Goal: Task Accomplishment & Management: Complete application form

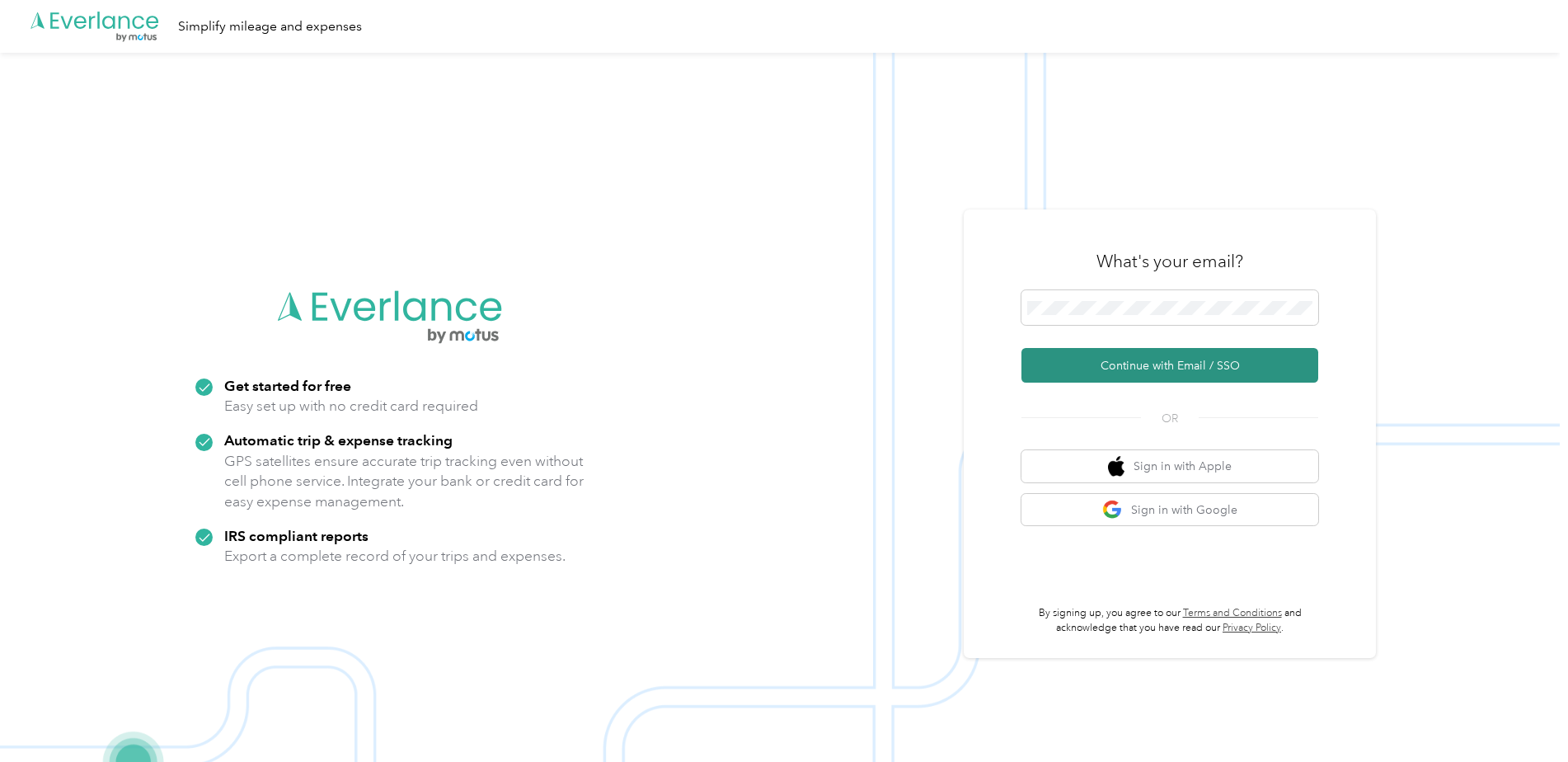
click at [1175, 359] on button "Continue with Email / SSO" at bounding box center [1169, 365] width 296 height 34
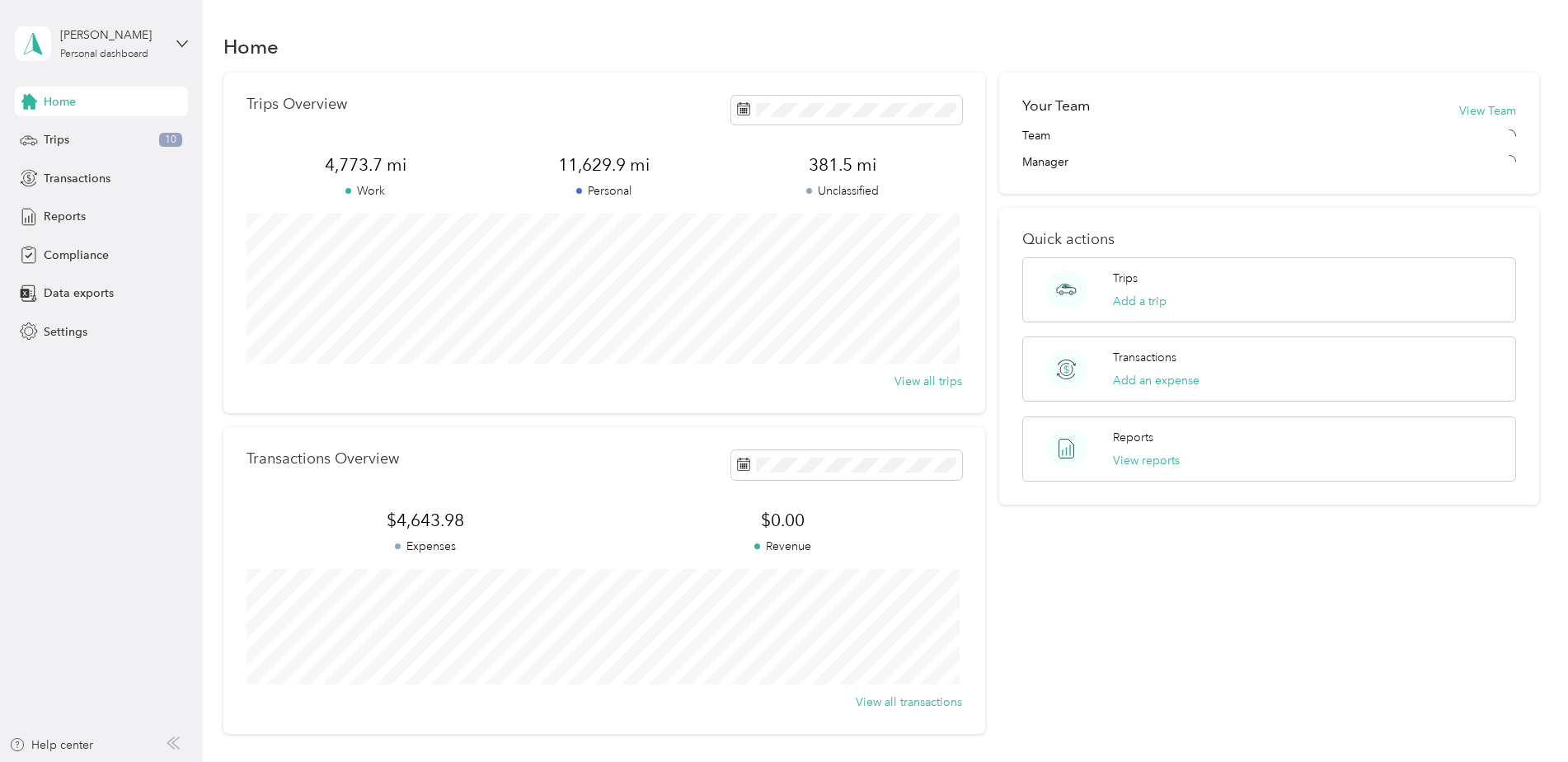
click at [611, 40] on div "Home" at bounding box center [882, 46] width 1317 height 34
click at [71, 221] on span "Reports" at bounding box center [65, 216] width 42 height 17
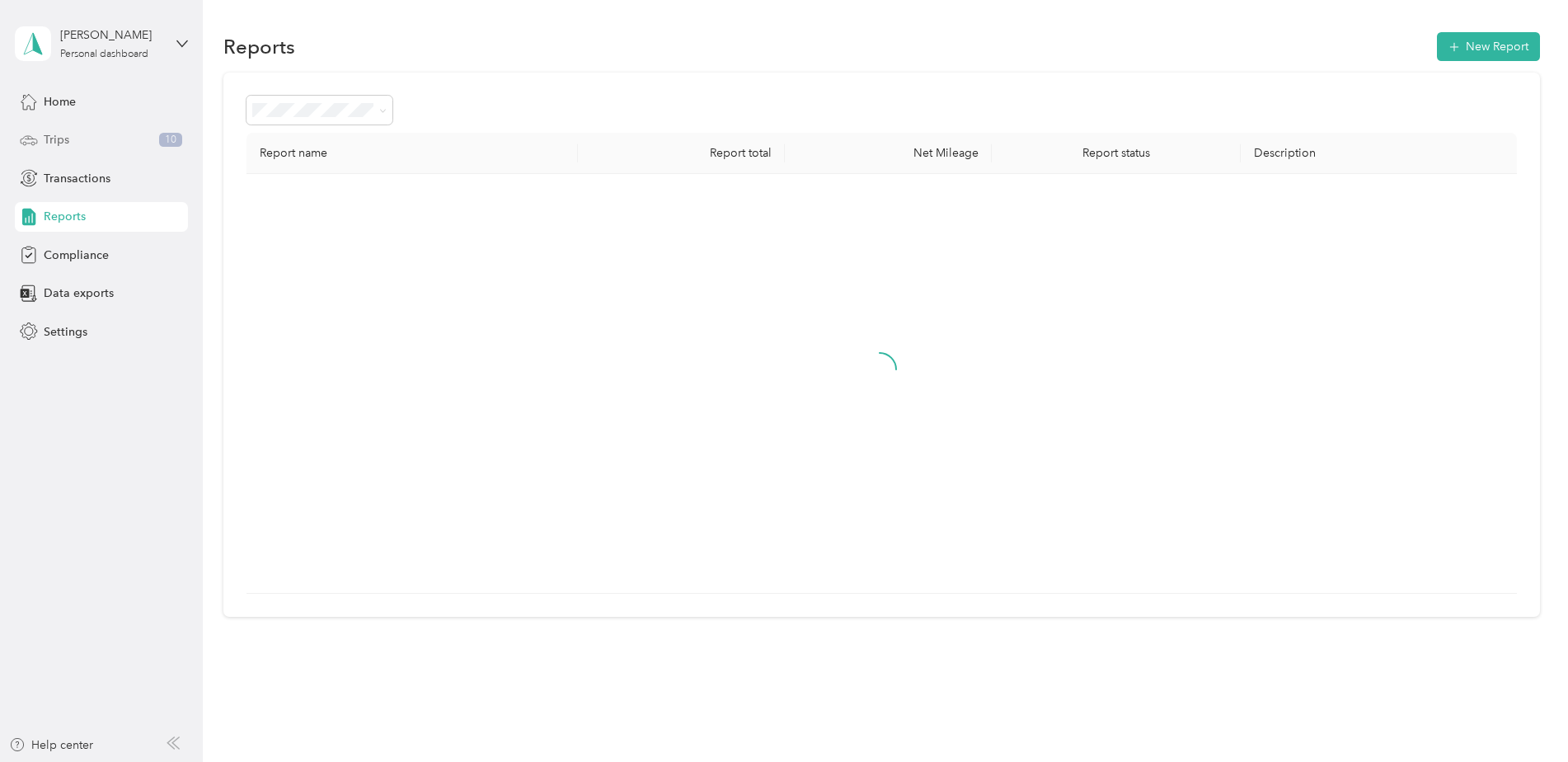
click at [68, 142] on span "Trips" at bounding box center [56, 140] width 26 height 17
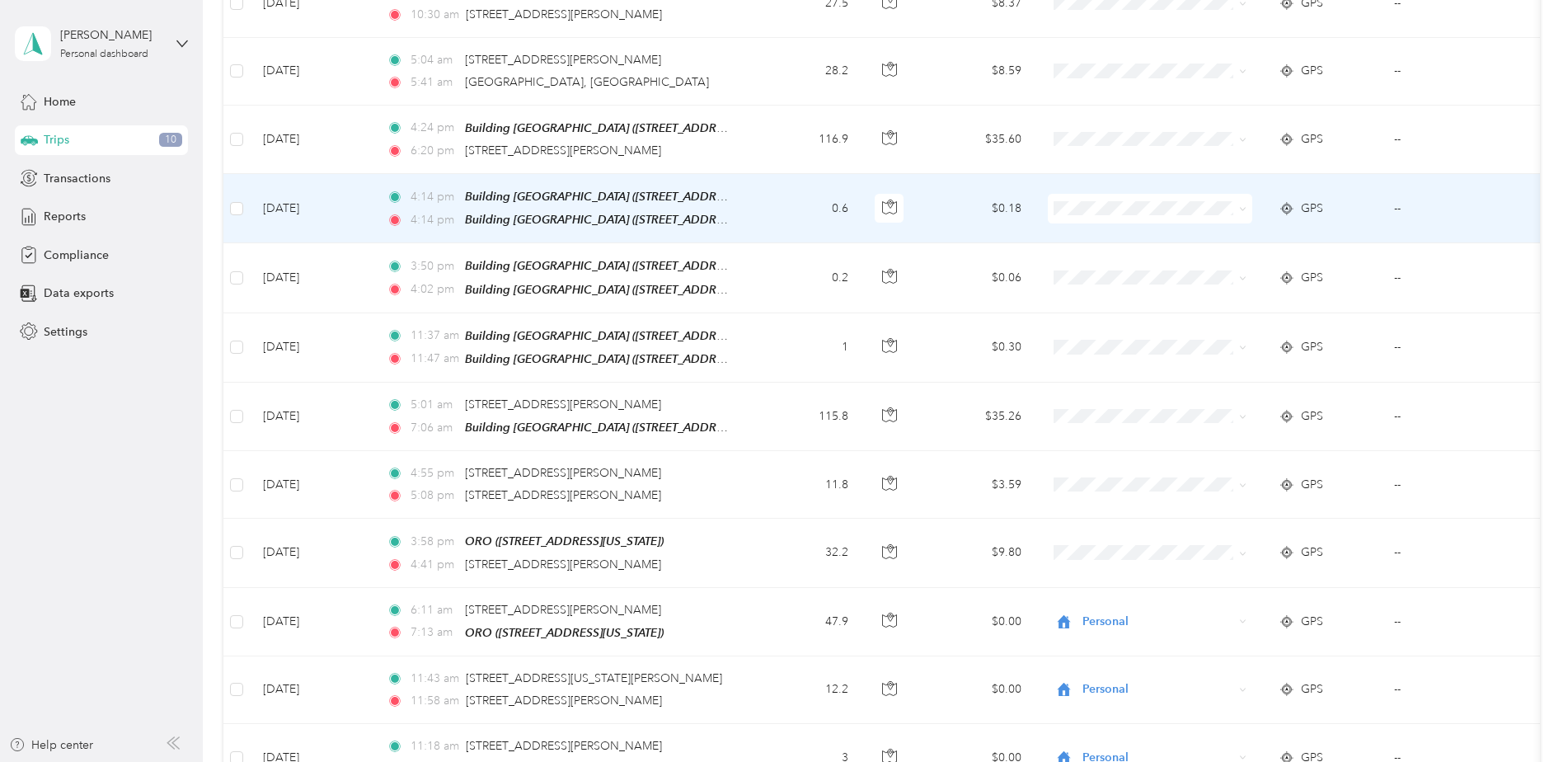
scroll to position [412, 0]
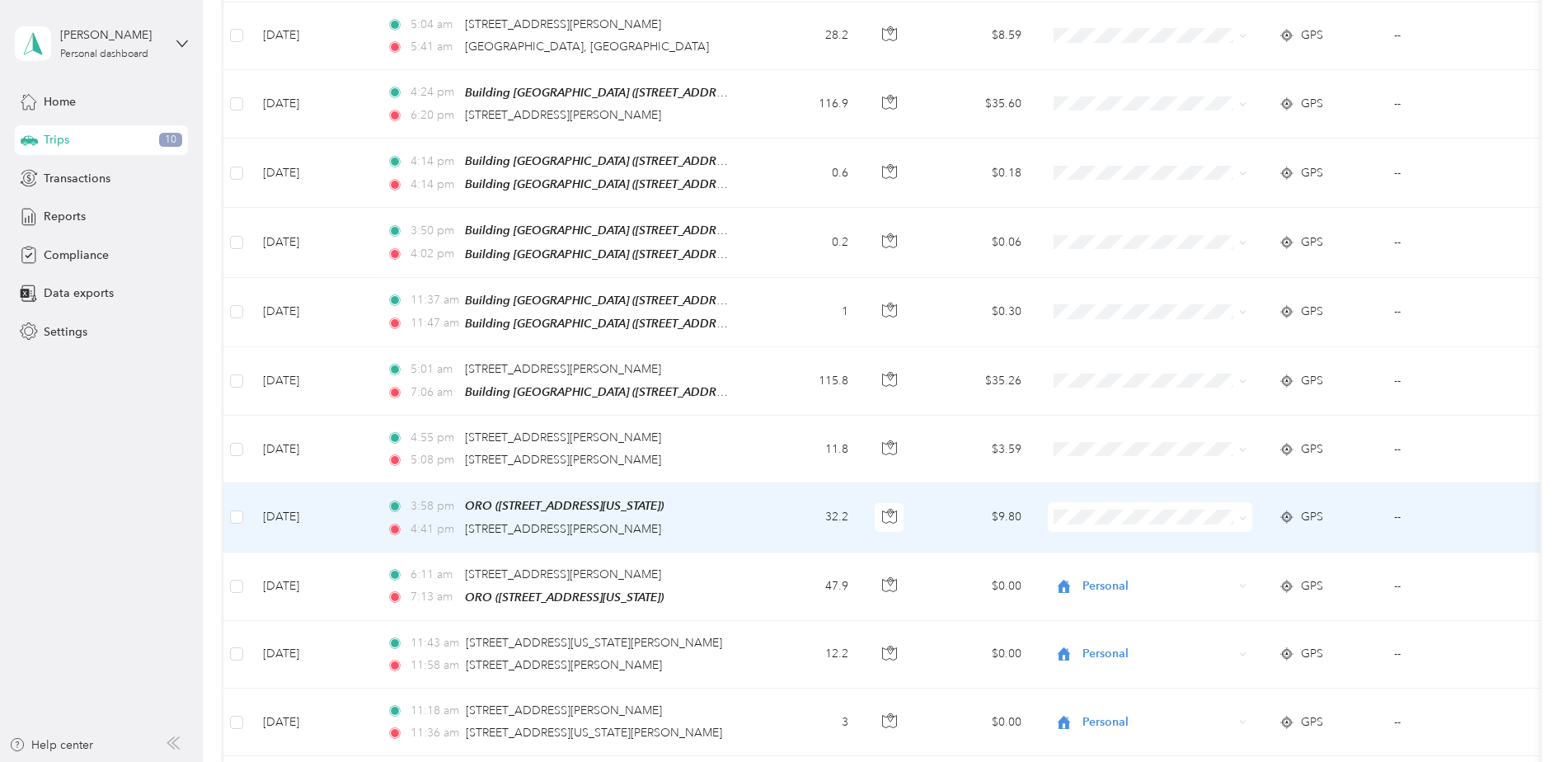
click at [1096, 567] on span "Personal" at bounding box center [1164, 567] width 152 height 17
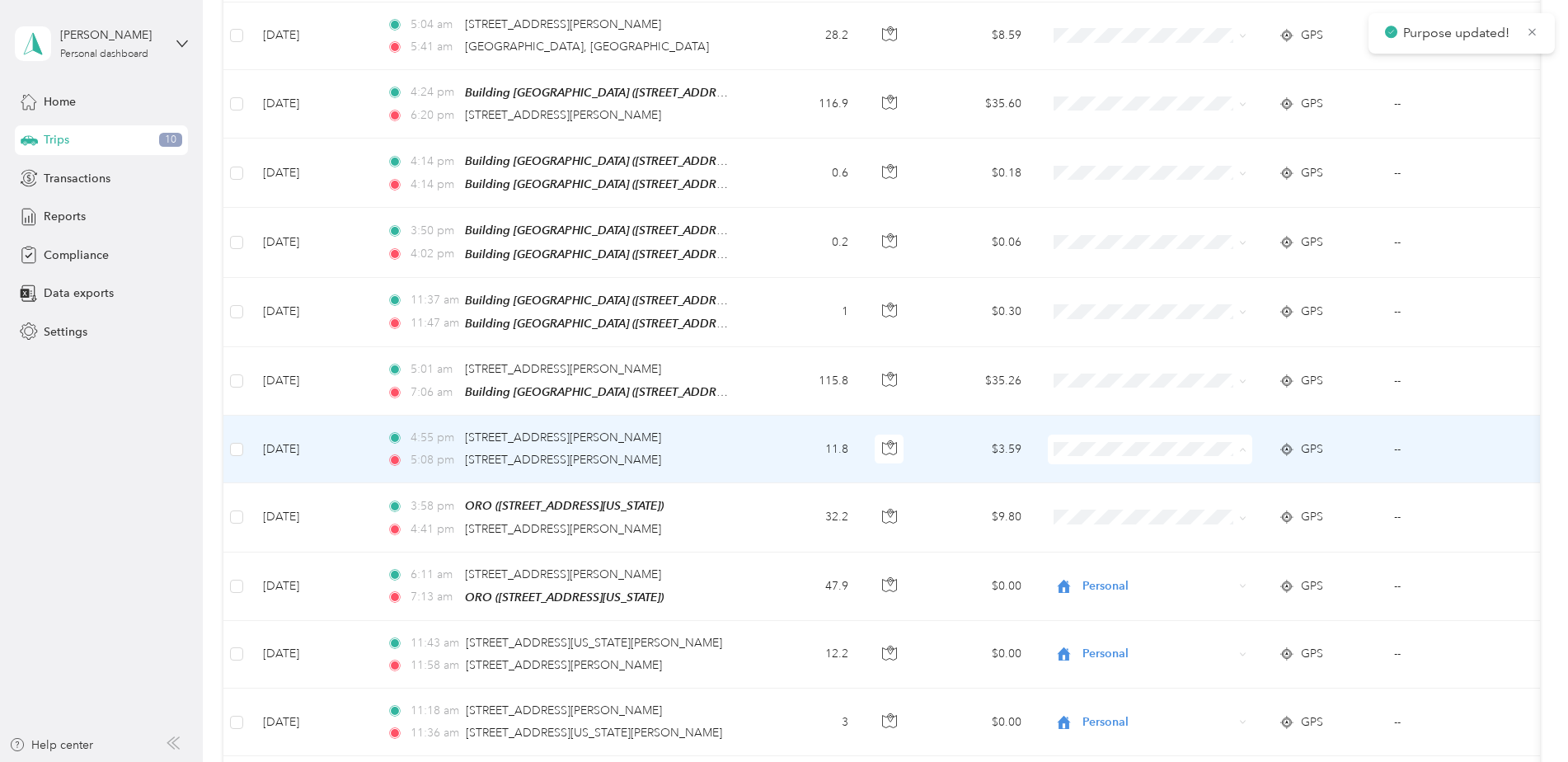
click at [1107, 502] on span "Personal" at bounding box center [1164, 501] width 152 height 17
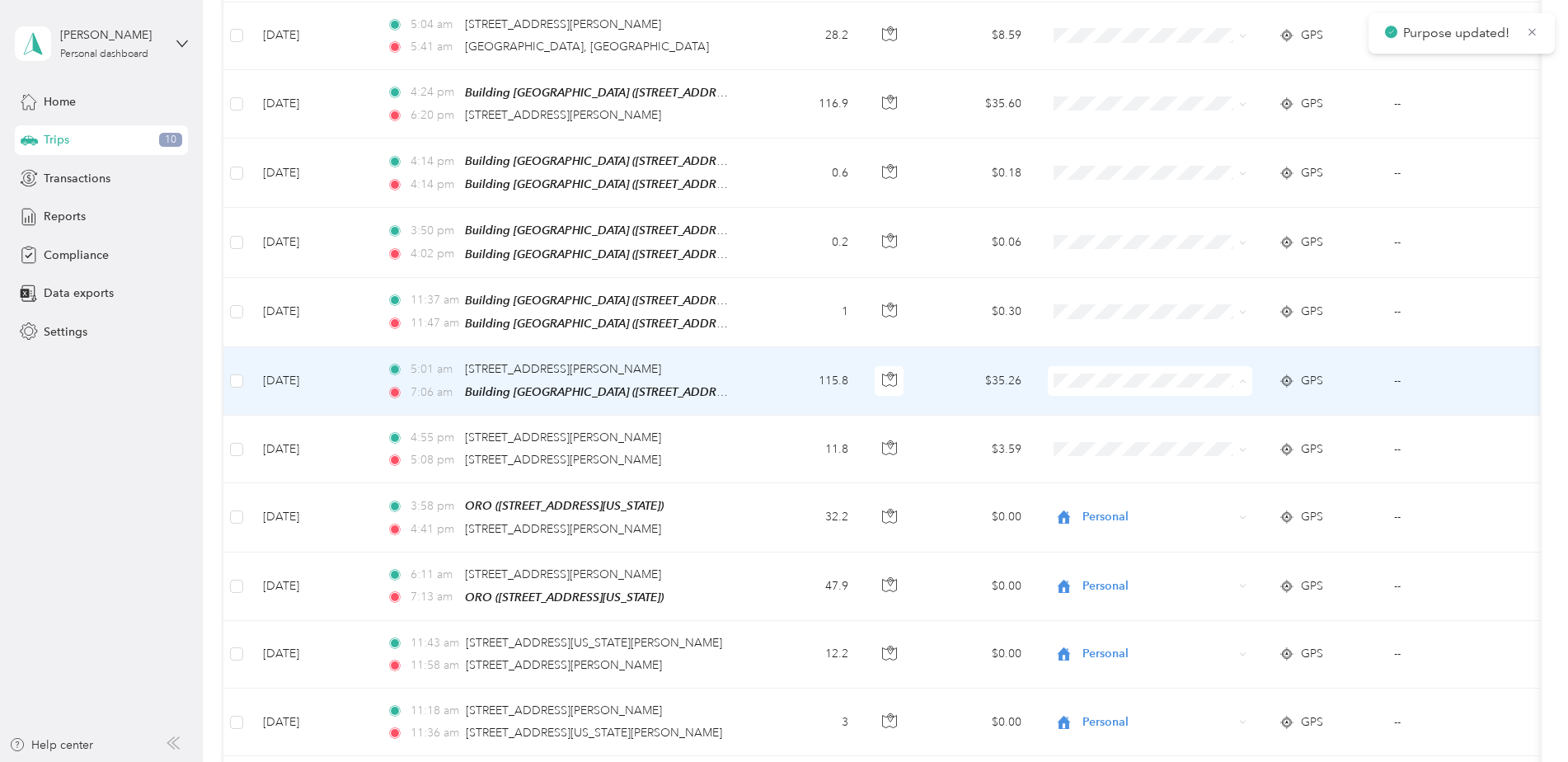
click at [1093, 406] on span "Interstates" at bounding box center [1164, 404] width 152 height 17
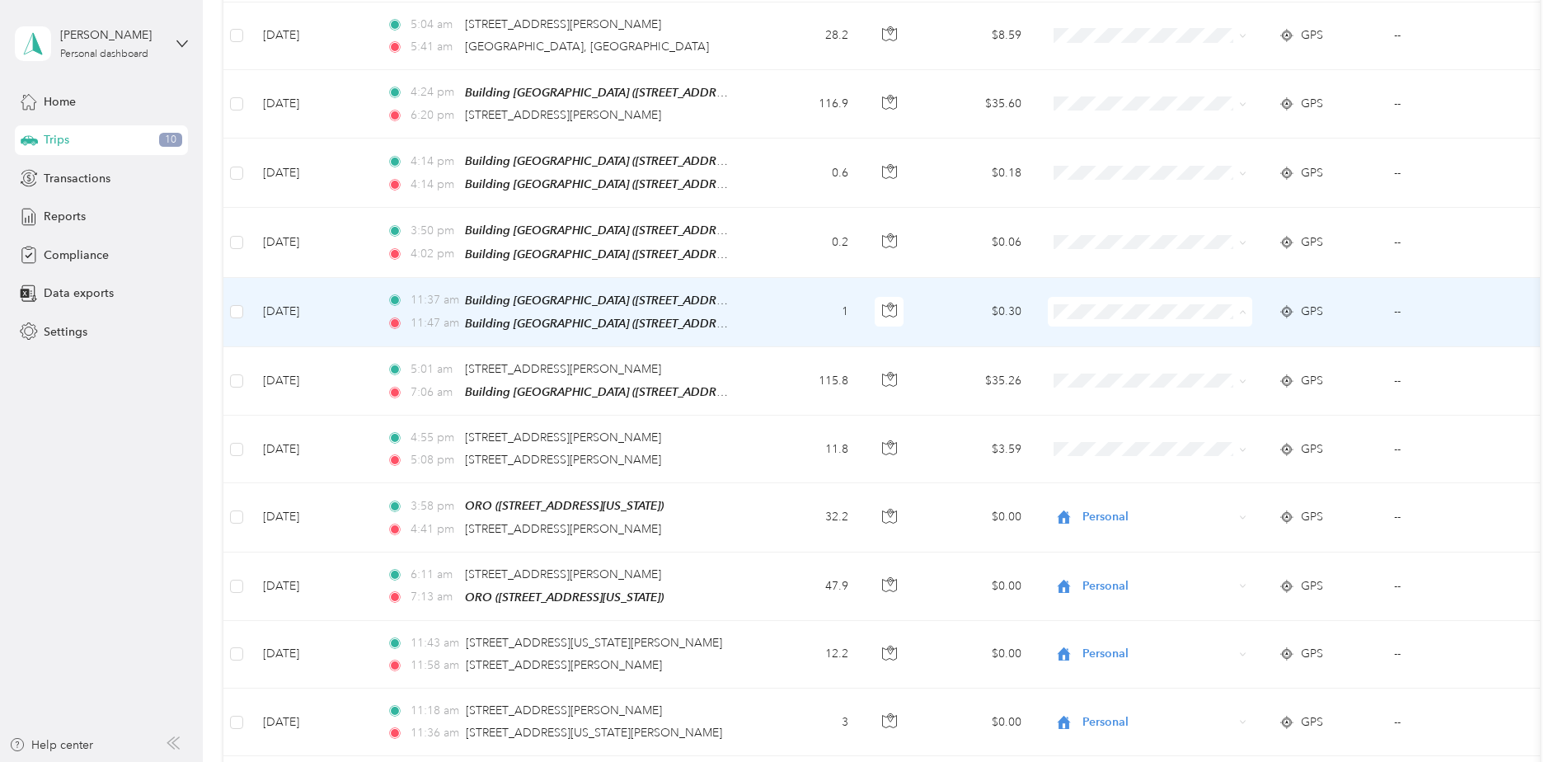
click at [1099, 340] on li "Interstates" at bounding box center [1150, 337] width 205 height 29
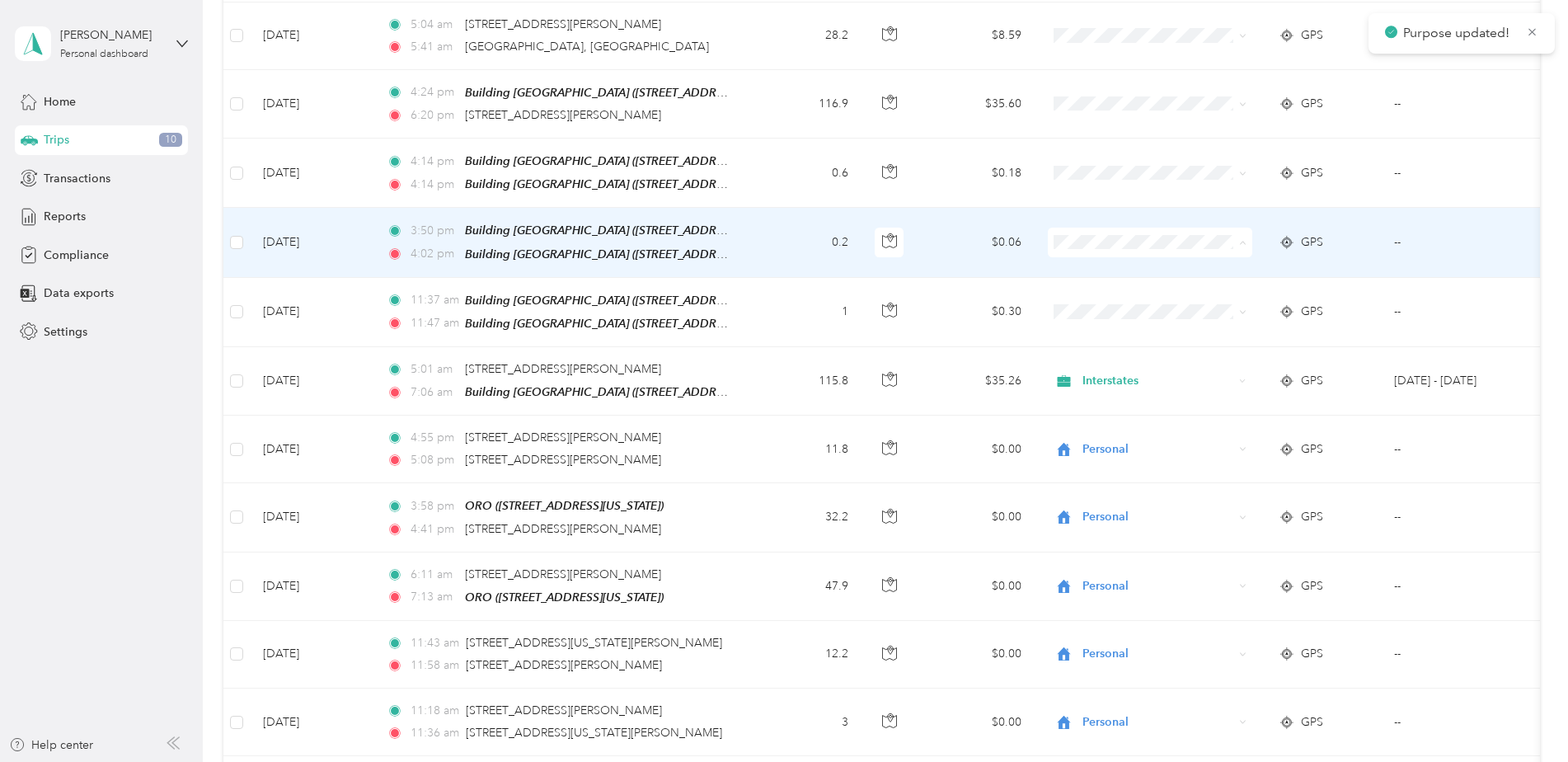
click at [1081, 268] on span "Interstates" at bounding box center [1150, 269] width 182 height 17
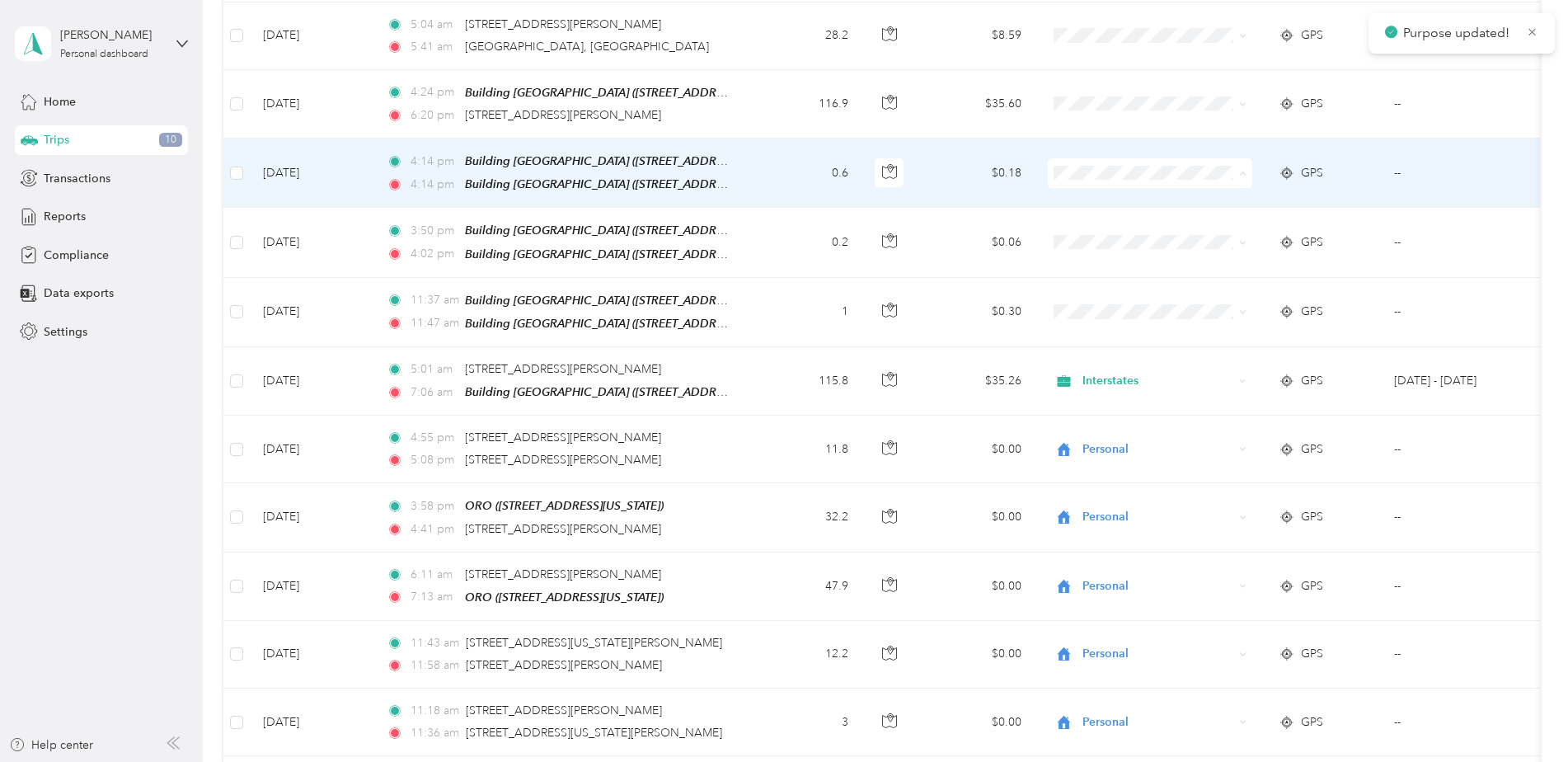
click at [1086, 198] on span "Interstates" at bounding box center [1150, 202] width 182 height 17
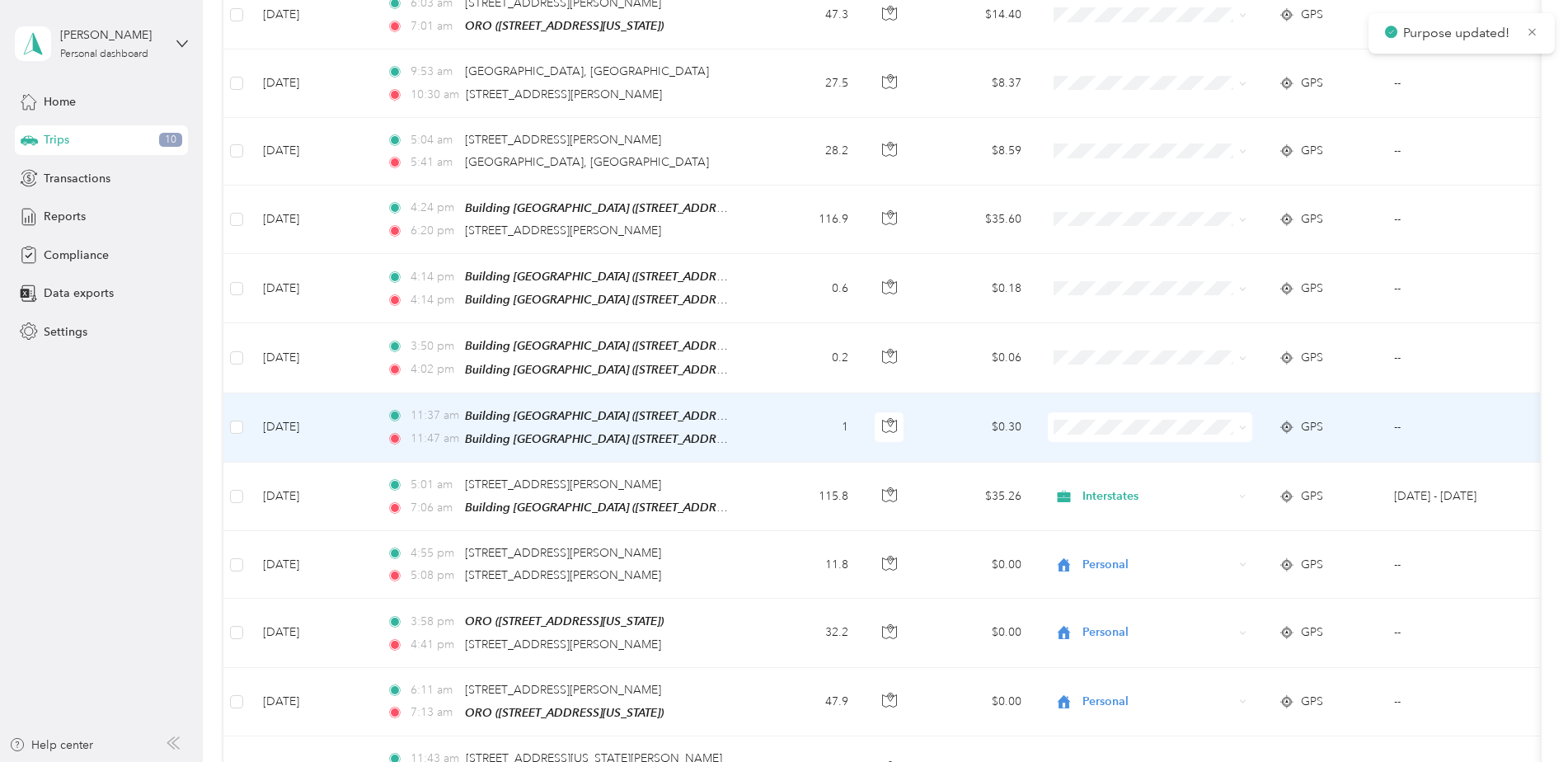
scroll to position [248, 0]
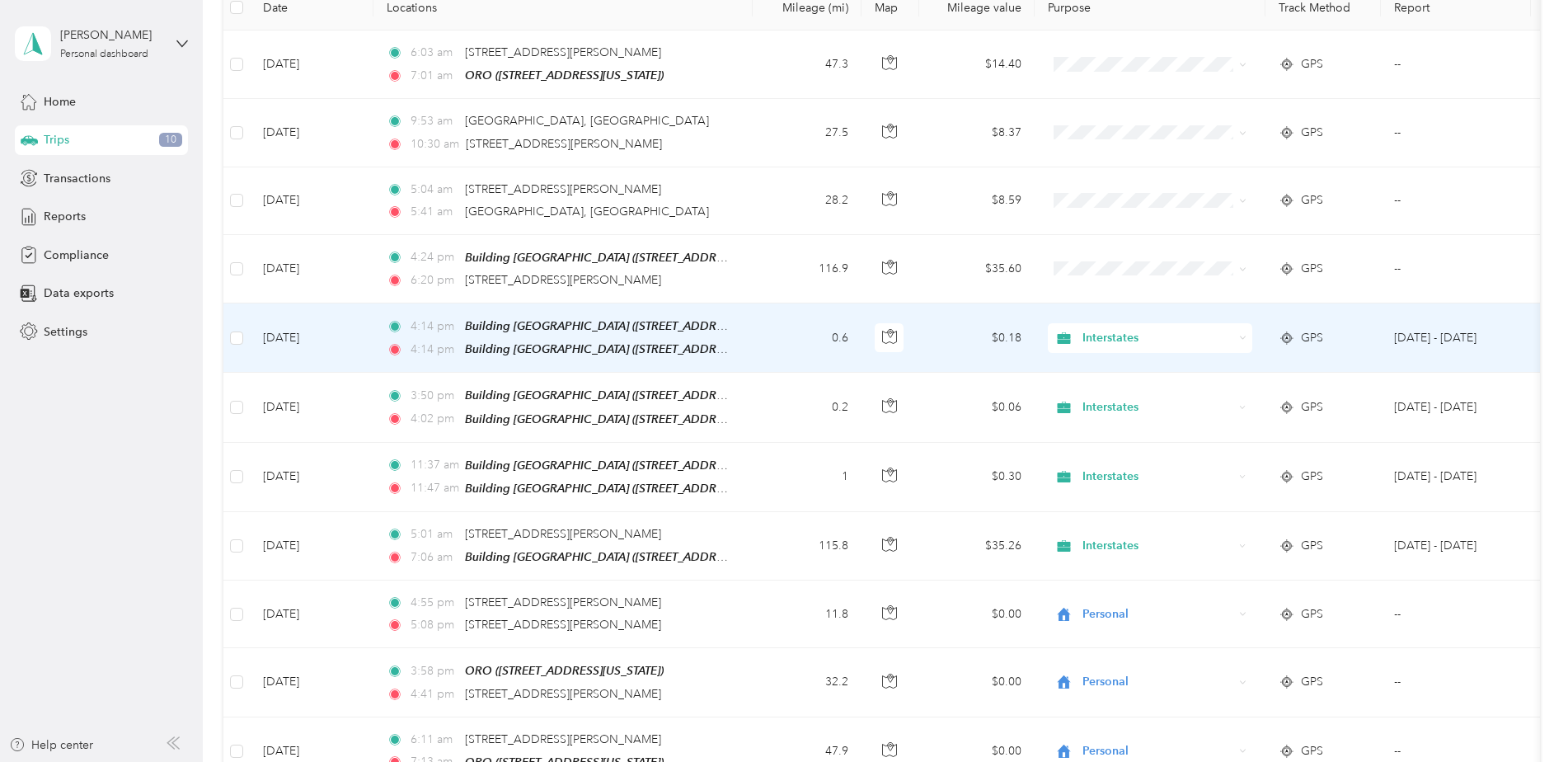
click at [1130, 343] on span "Interstates" at bounding box center [1158, 337] width 151 height 18
click at [1128, 360] on span "Interstates" at bounding box center [1155, 366] width 134 height 17
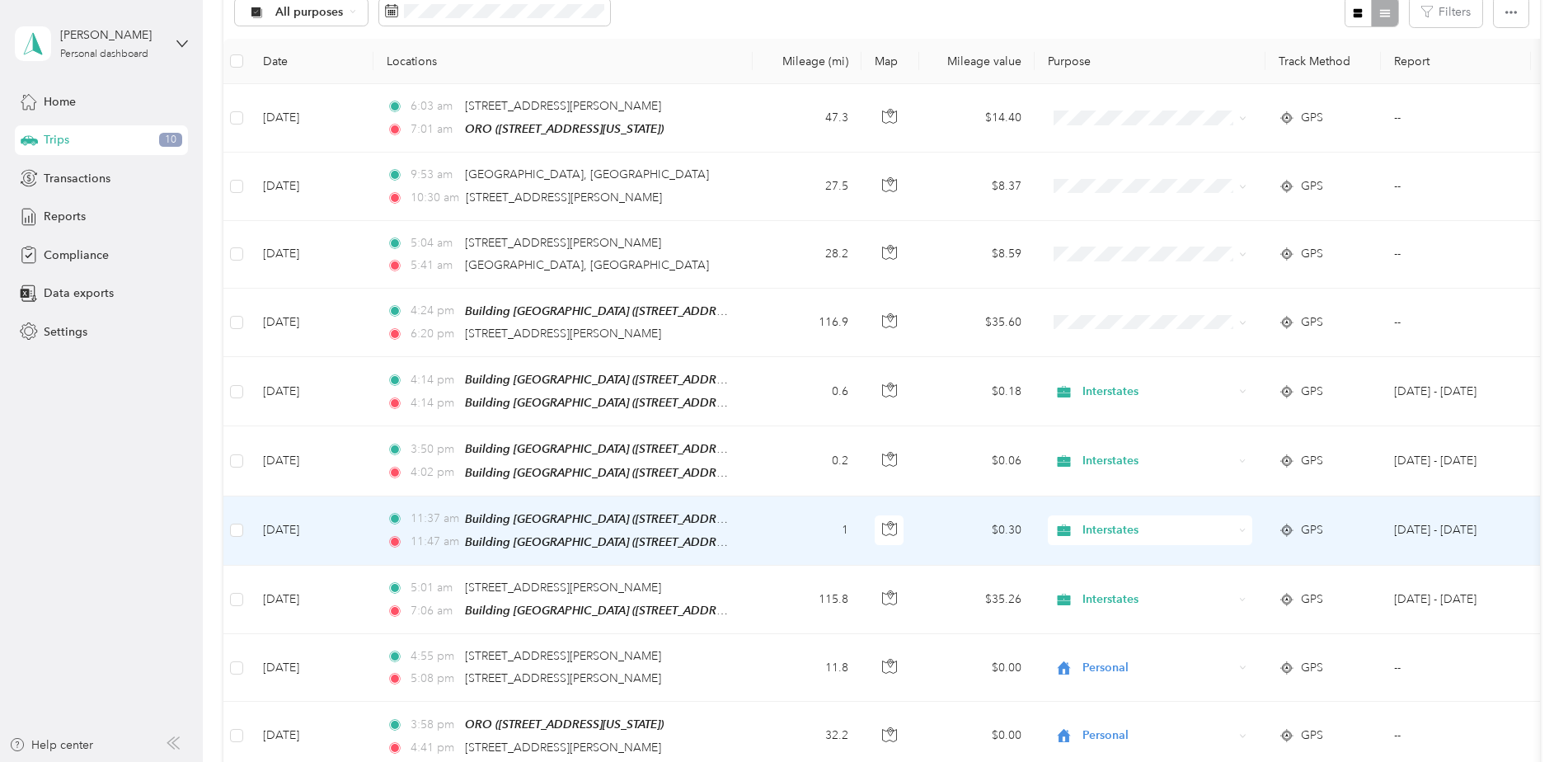
scroll to position [164, 0]
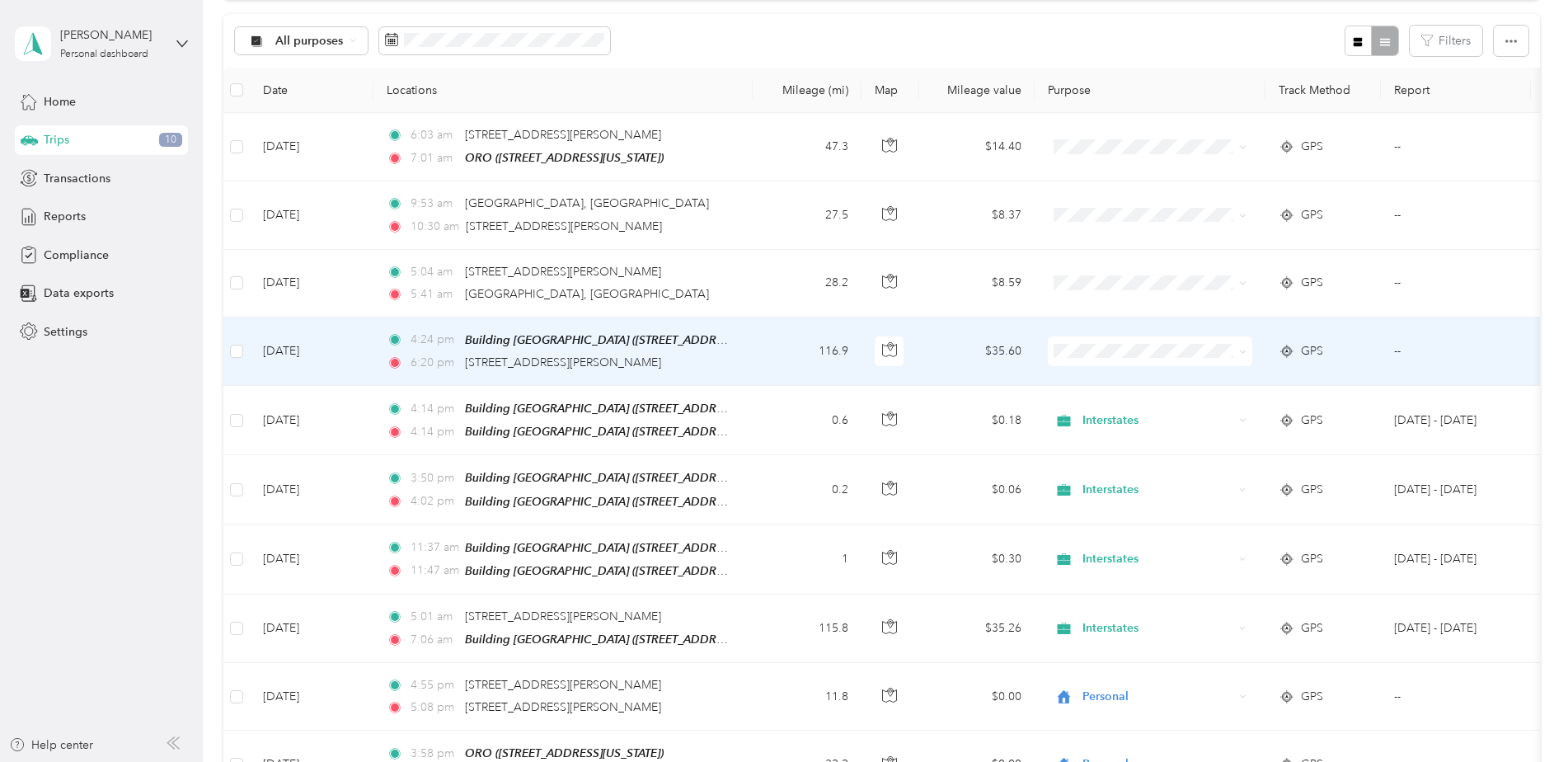
click at [1109, 337] on span at bounding box center [1150, 351] width 205 height 30
click at [1125, 381] on span "Interstates" at bounding box center [1164, 381] width 152 height 17
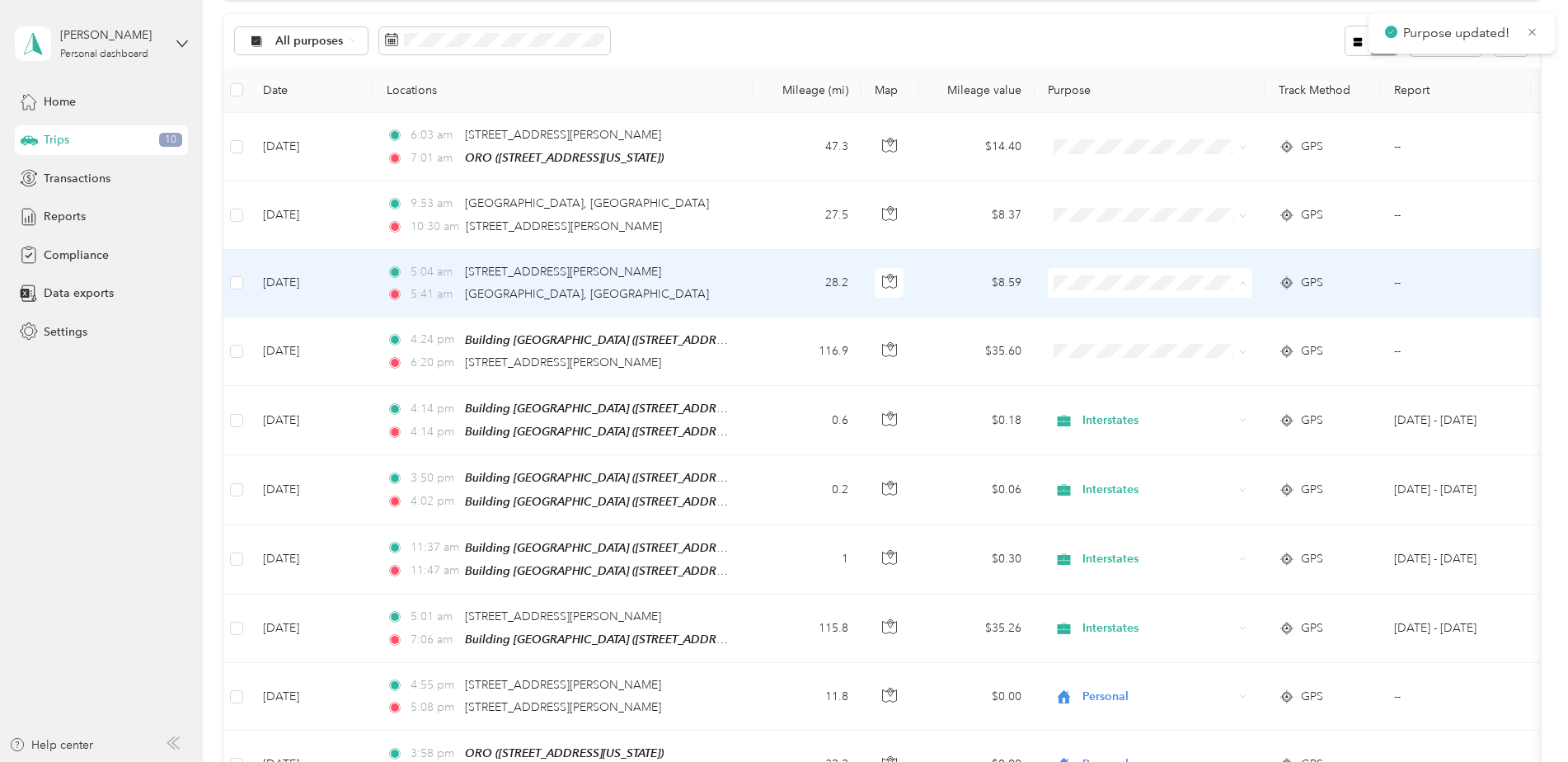
click at [1128, 337] on span "Personal" at bounding box center [1164, 341] width 152 height 17
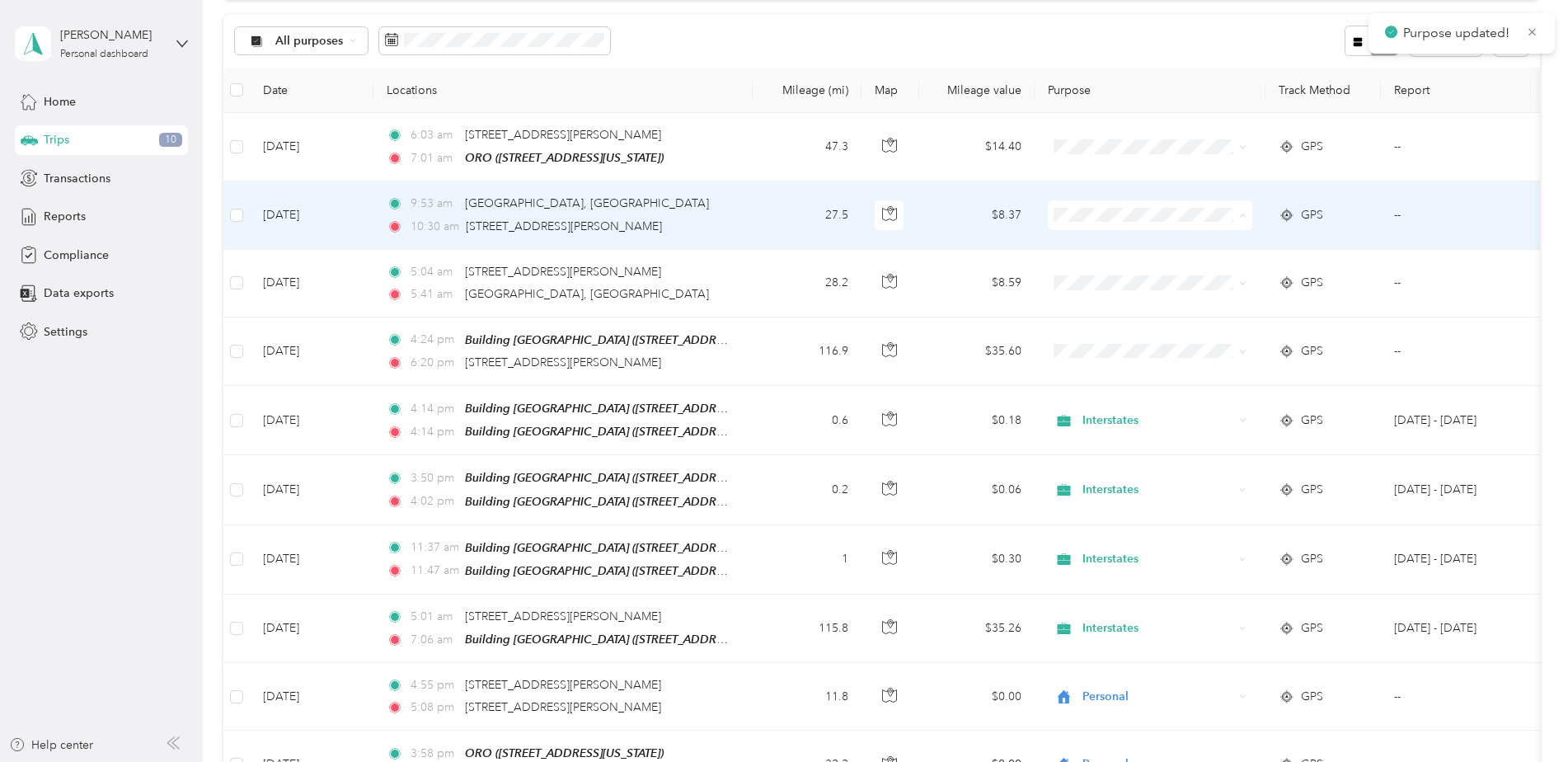
click at [1108, 270] on span "Personal" at bounding box center [1164, 274] width 152 height 17
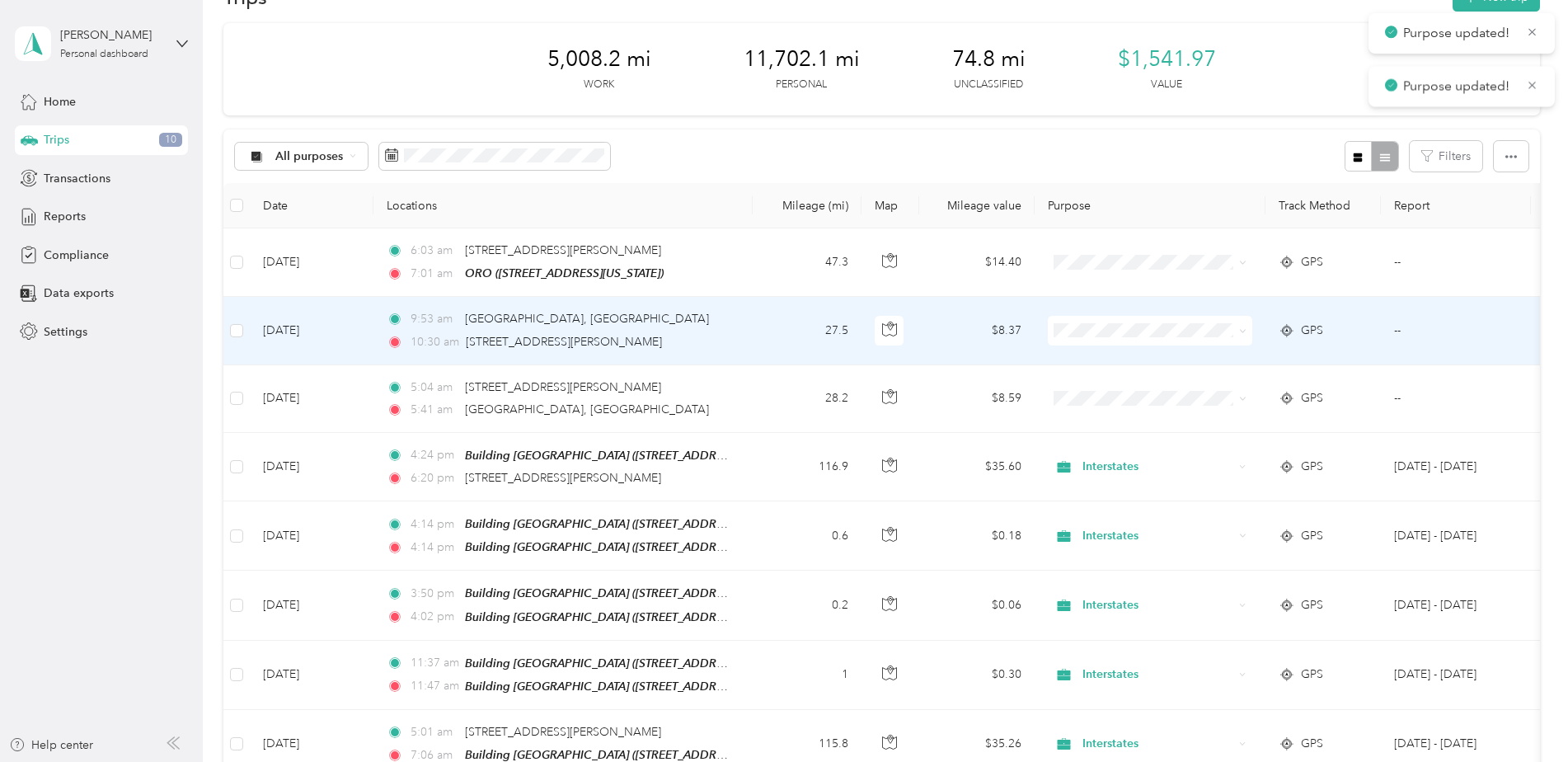
scroll to position [0, 0]
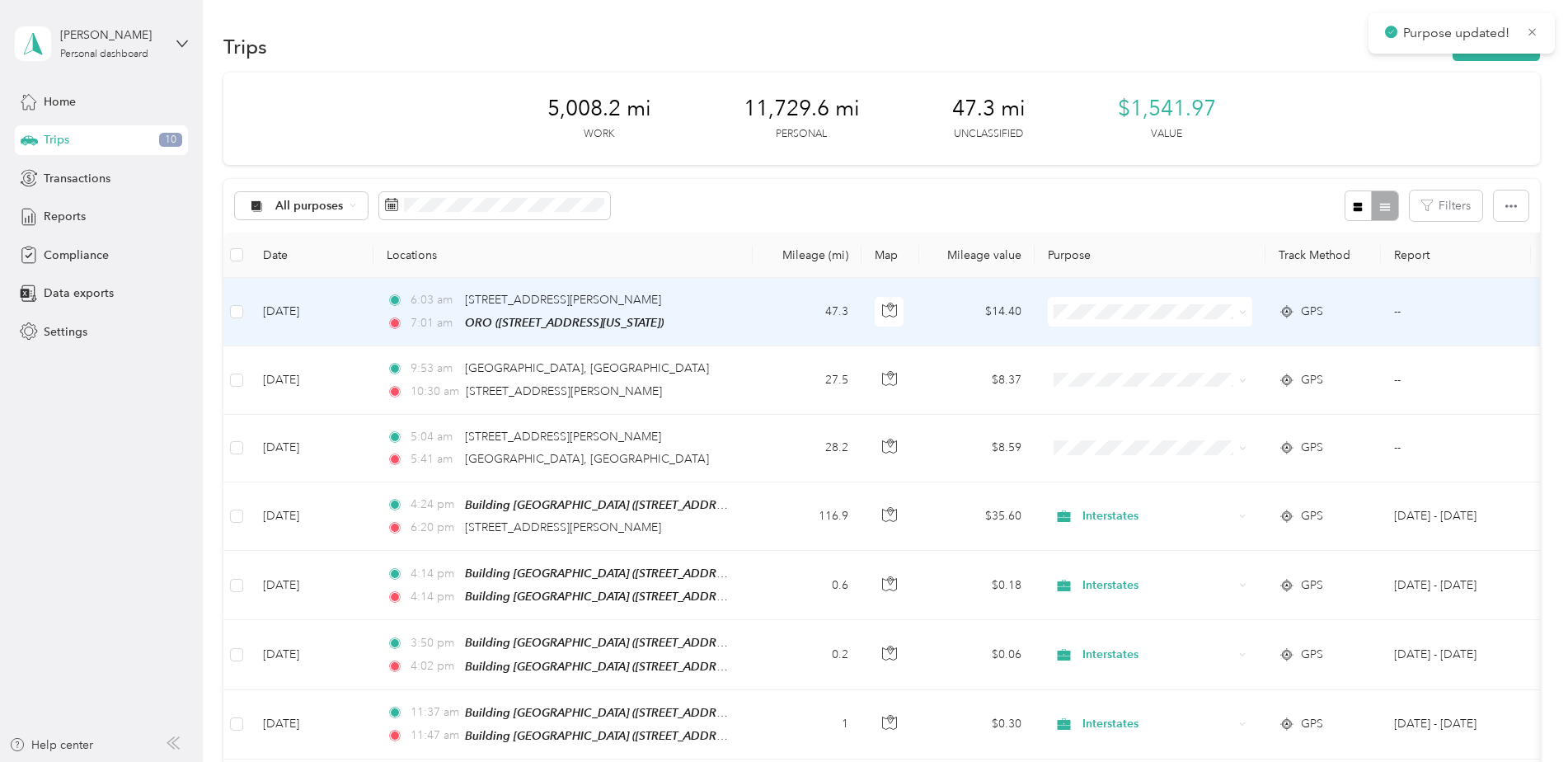
click at [1098, 363] on span "Personal" at bounding box center [1164, 368] width 152 height 17
click at [1096, 373] on span "Personal" at bounding box center [1164, 371] width 152 height 17
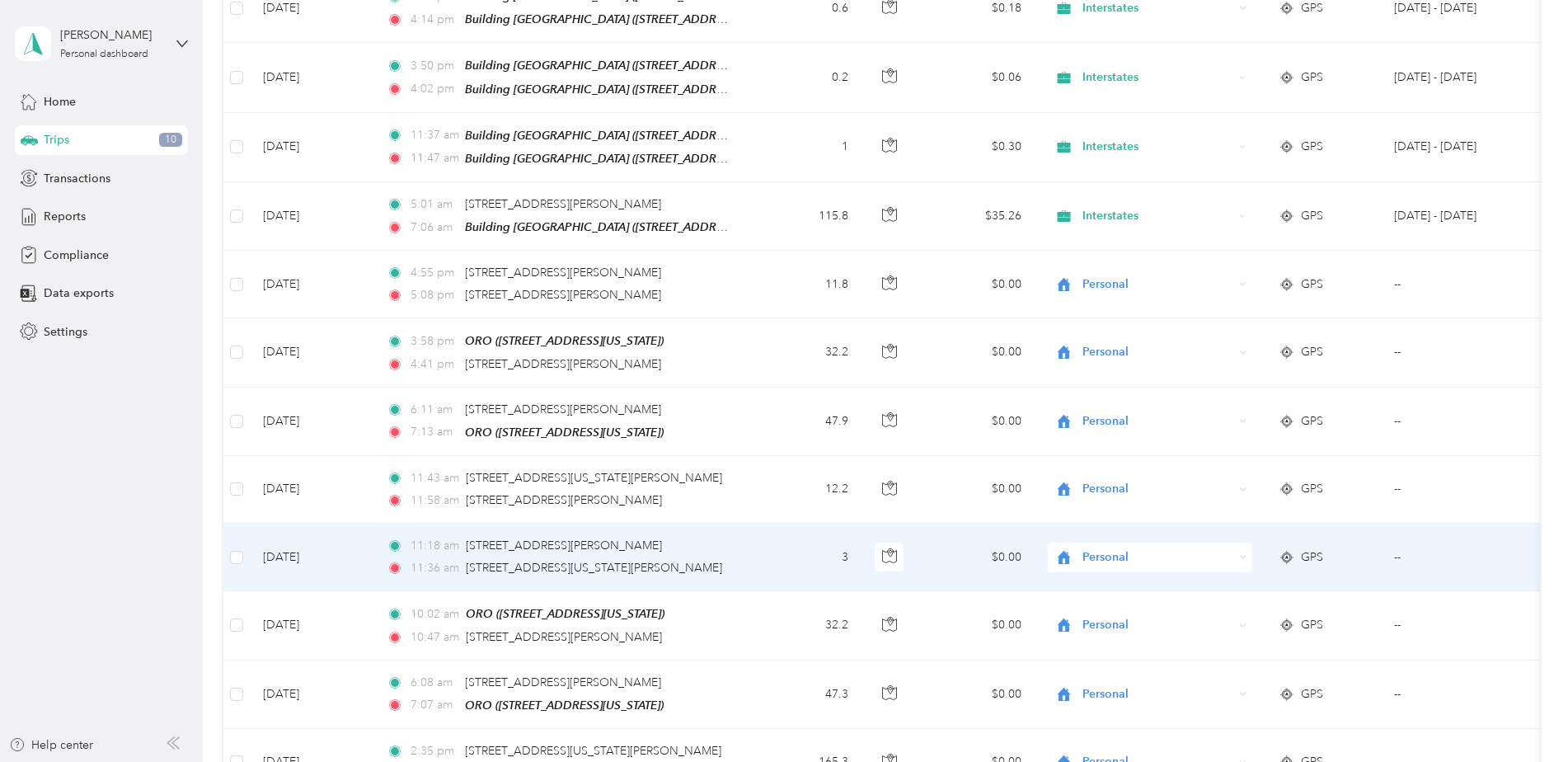
scroll to position [82, 0]
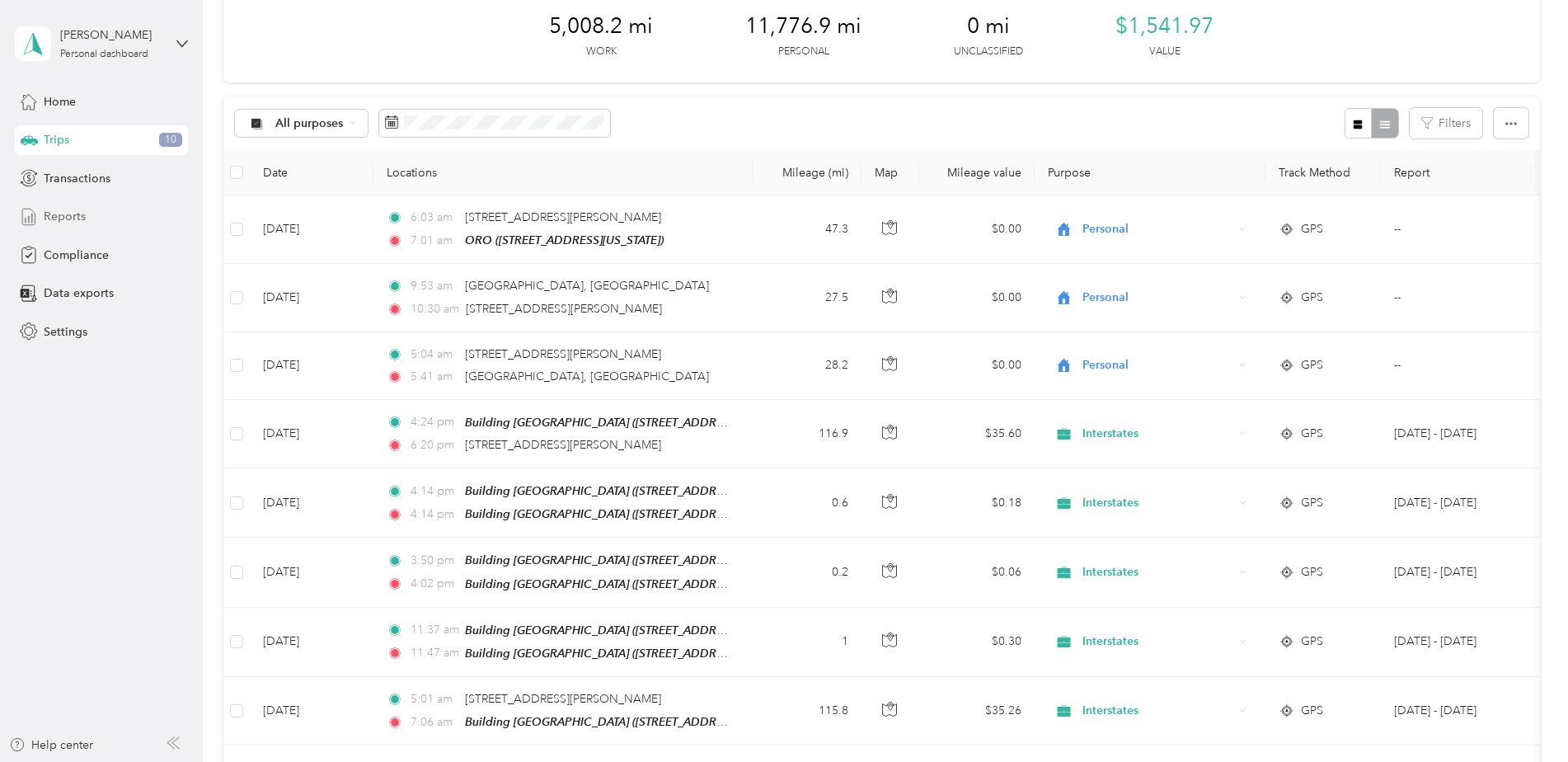
click at [64, 215] on span "Reports" at bounding box center [65, 216] width 42 height 17
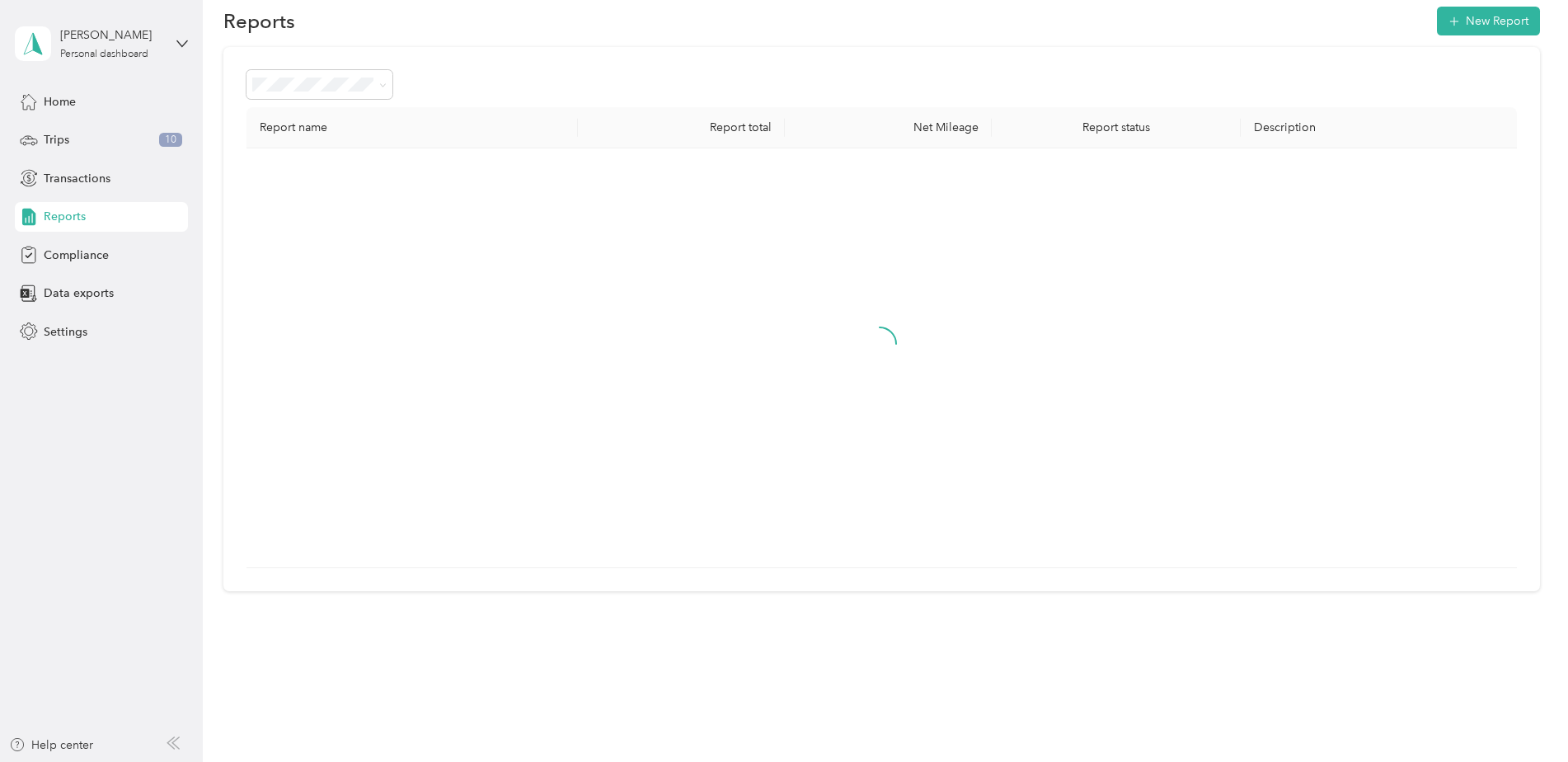
scroll to position [82, 0]
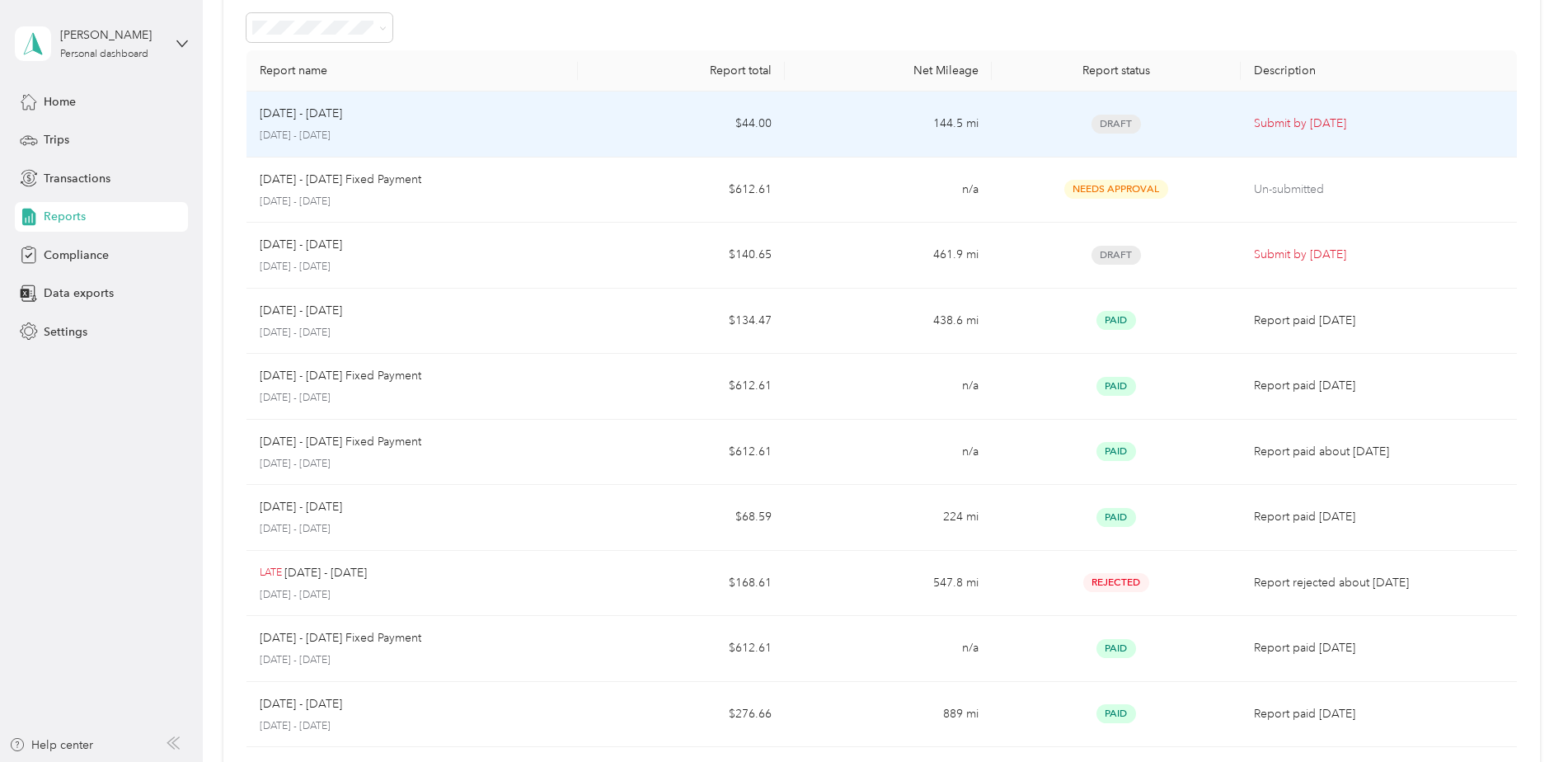
click at [1269, 128] on p "Submit by Nov. 4, 2025" at bounding box center [1378, 123] width 250 height 18
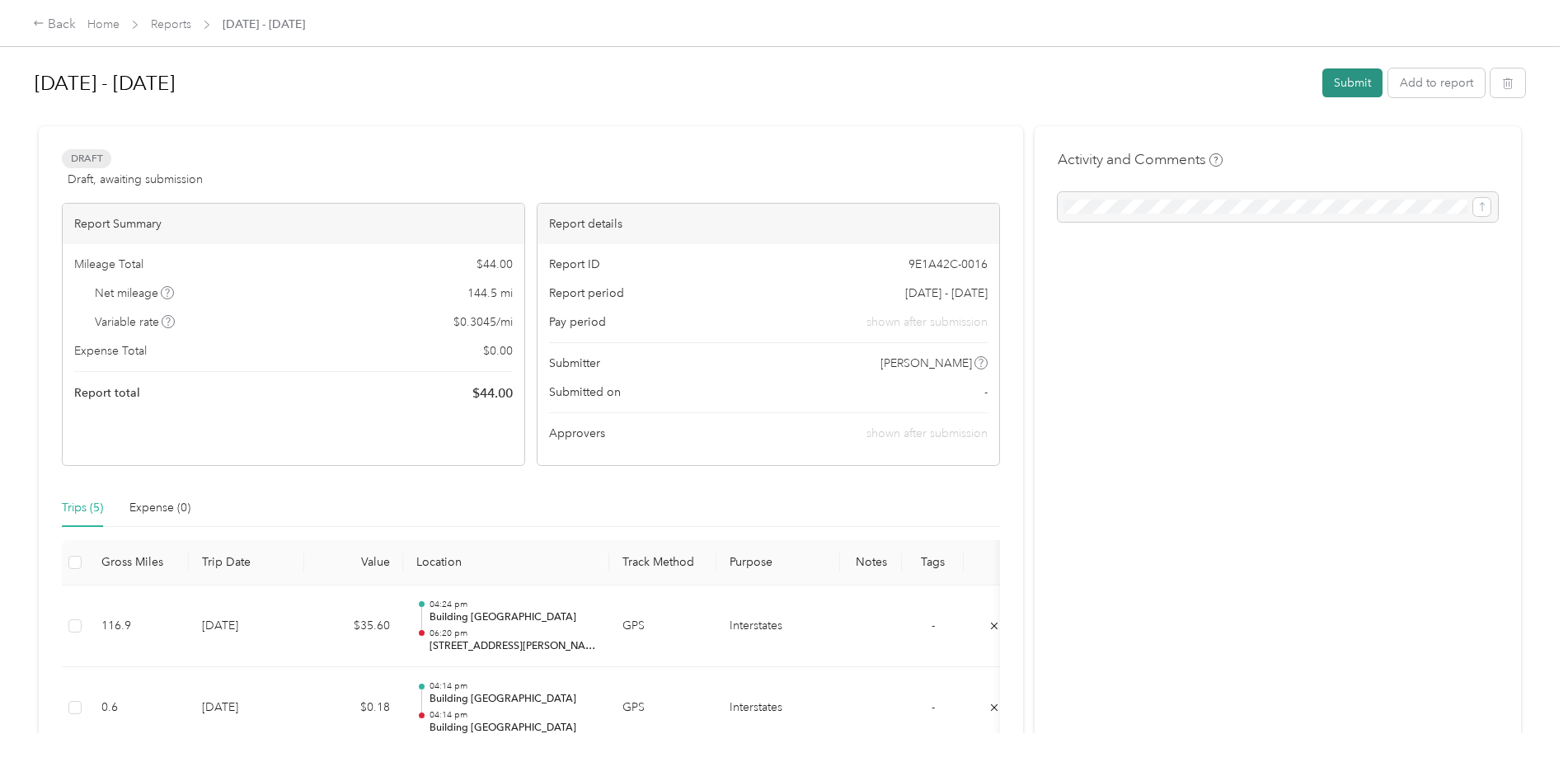
click at [1340, 76] on button "Submit" at bounding box center [1352, 83] width 60 height 29
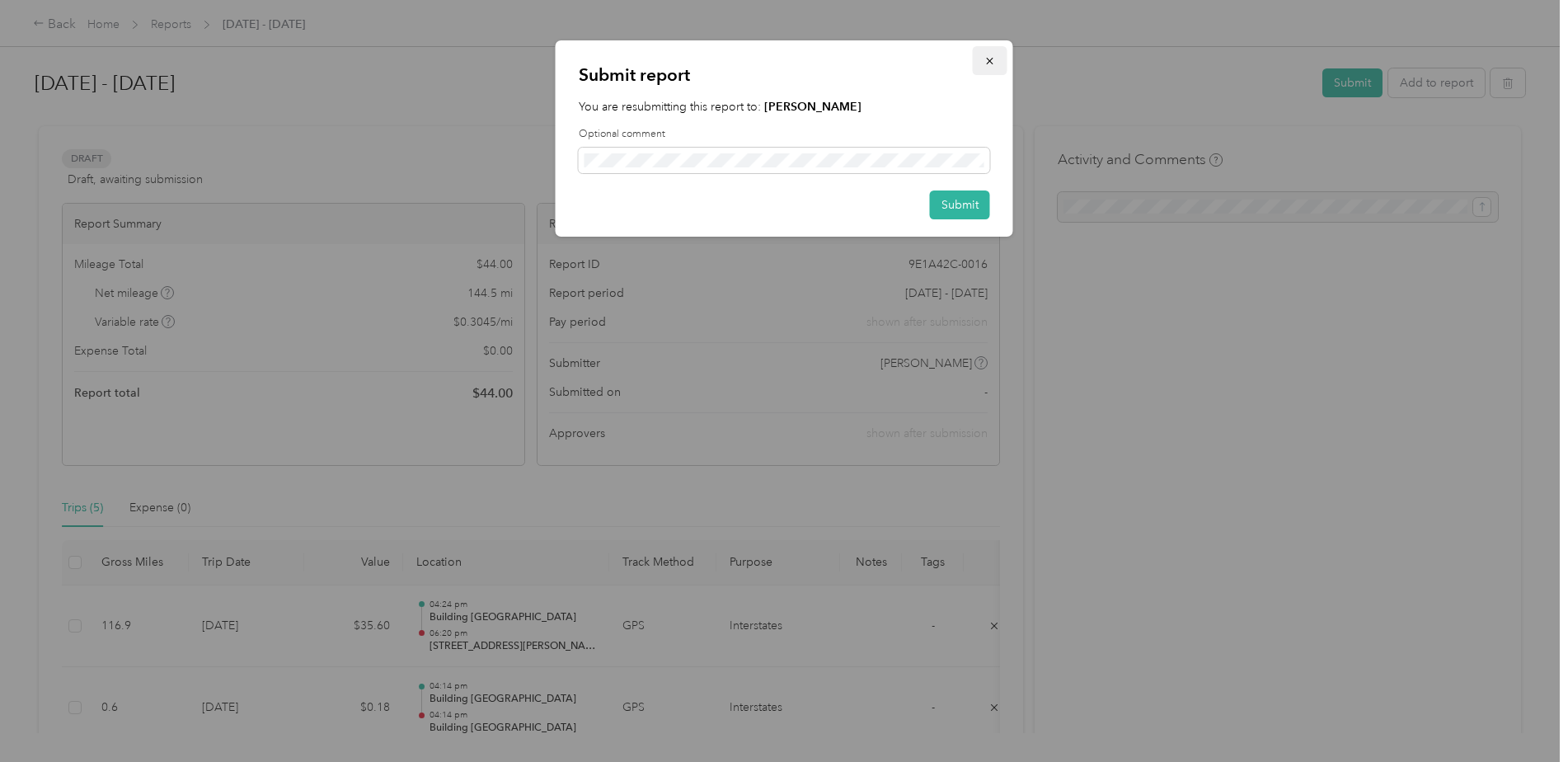
click at [994, 56] on icon "button" at bounding box center [990, 61] width 11 height 11
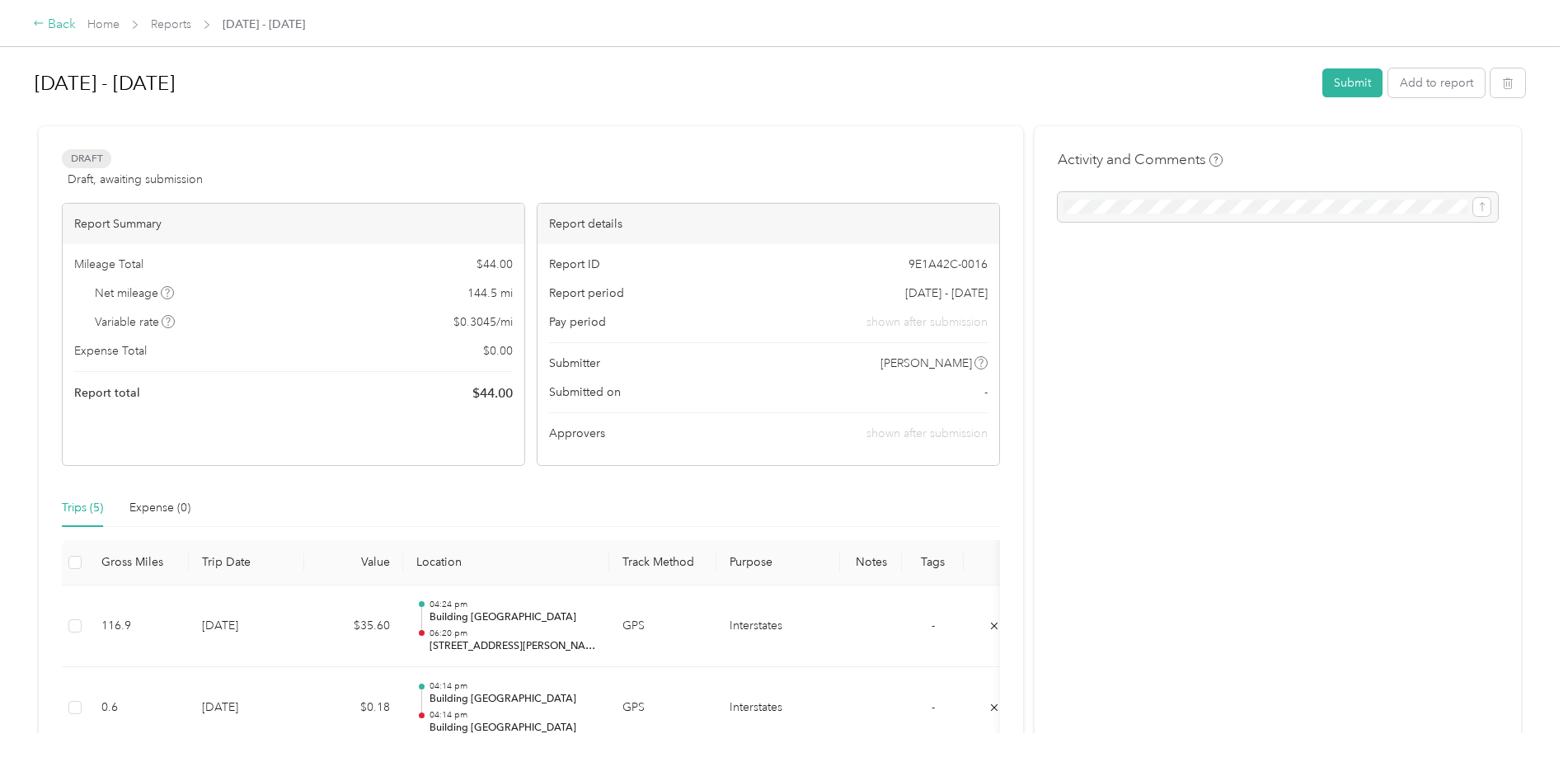
click at [52, 29] on div "Back" at bounding box center [54, 25] width 43 height 20
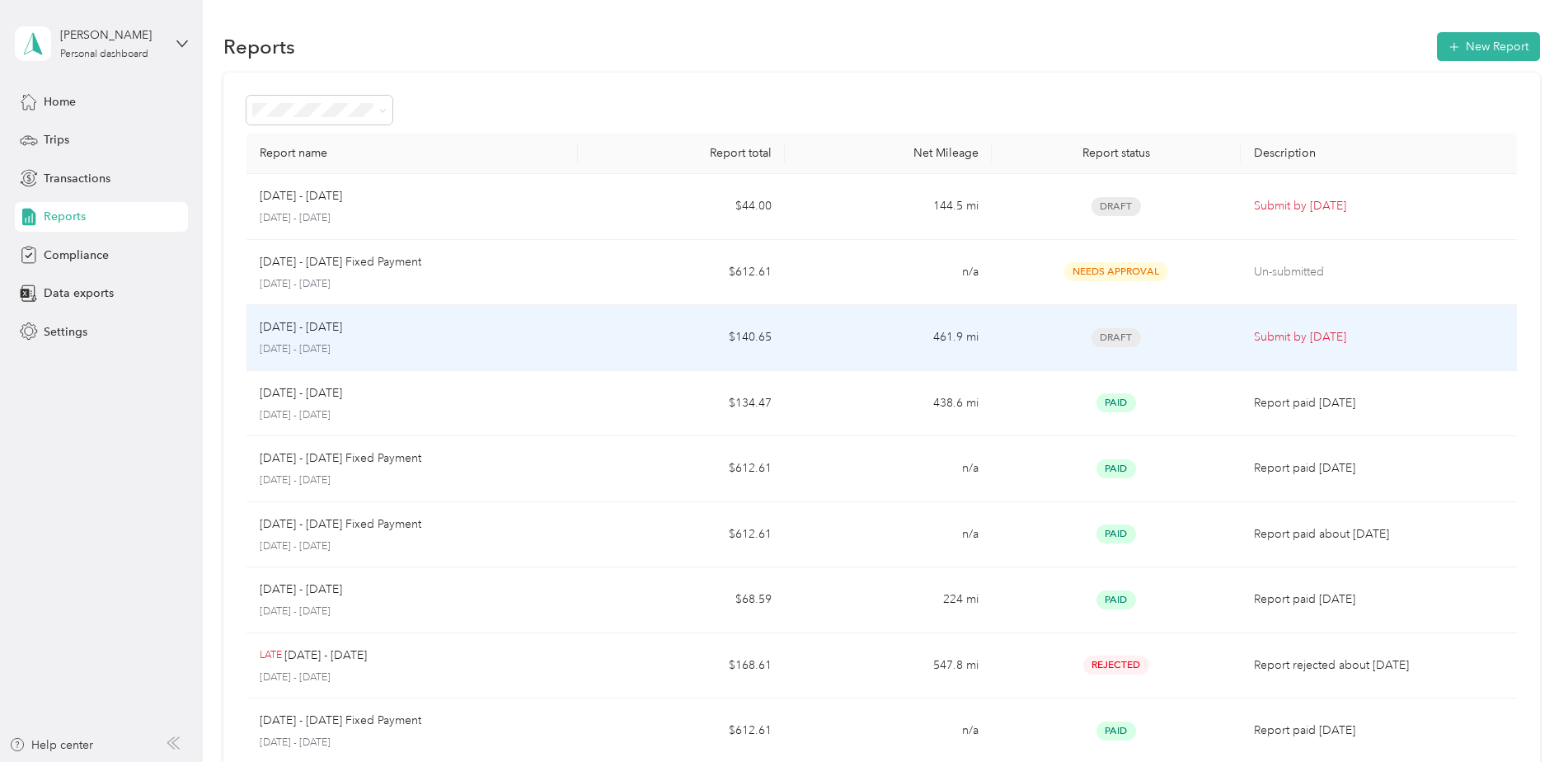
click at [1281, 338] on p "Submit by Oct. 4, 2025" at bounding box center [1378, 337] width 250 height 18
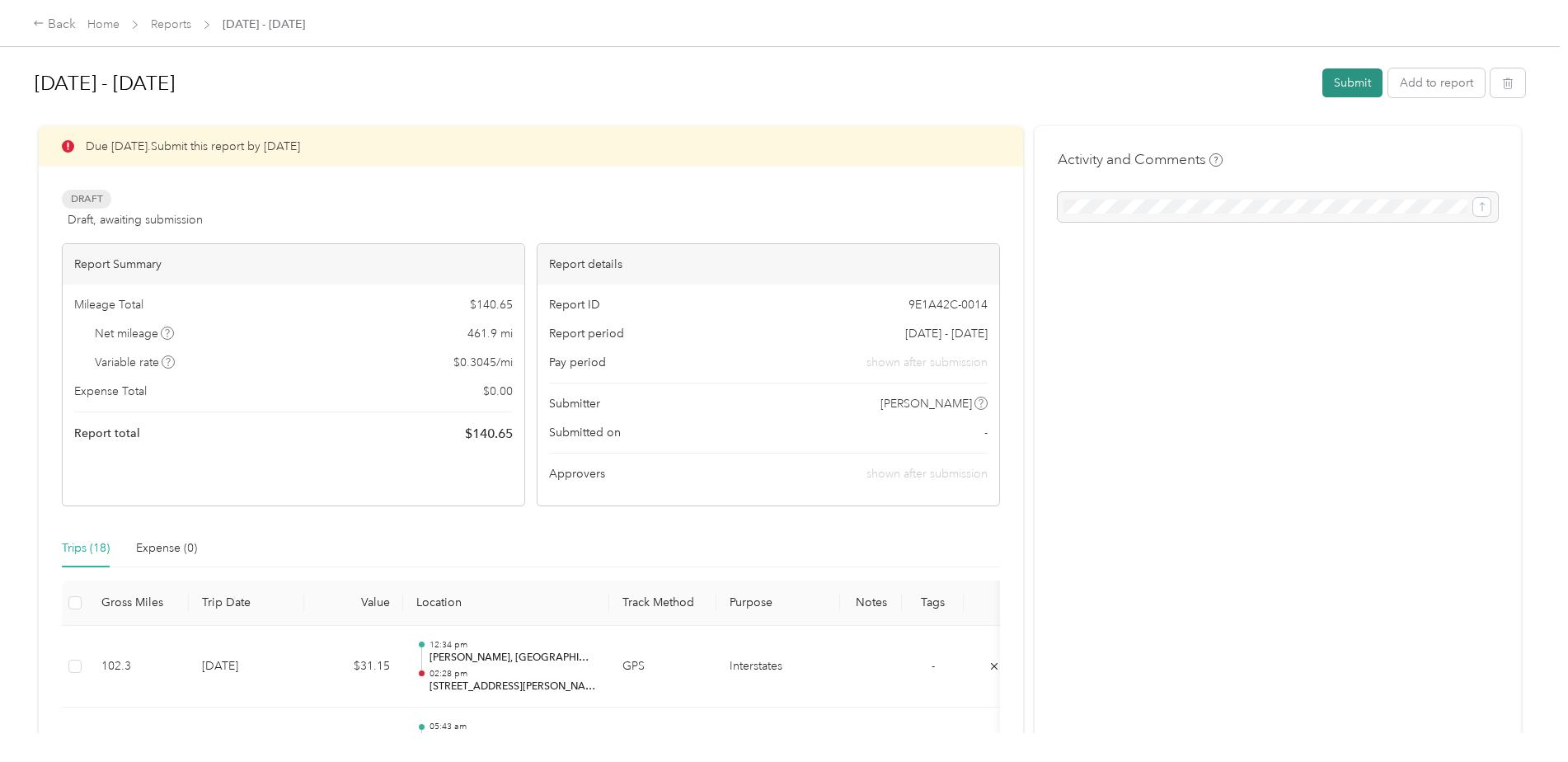
click at [1339, 78] on button "Submit" at bounding box center [1352, 83] width 60 height 29
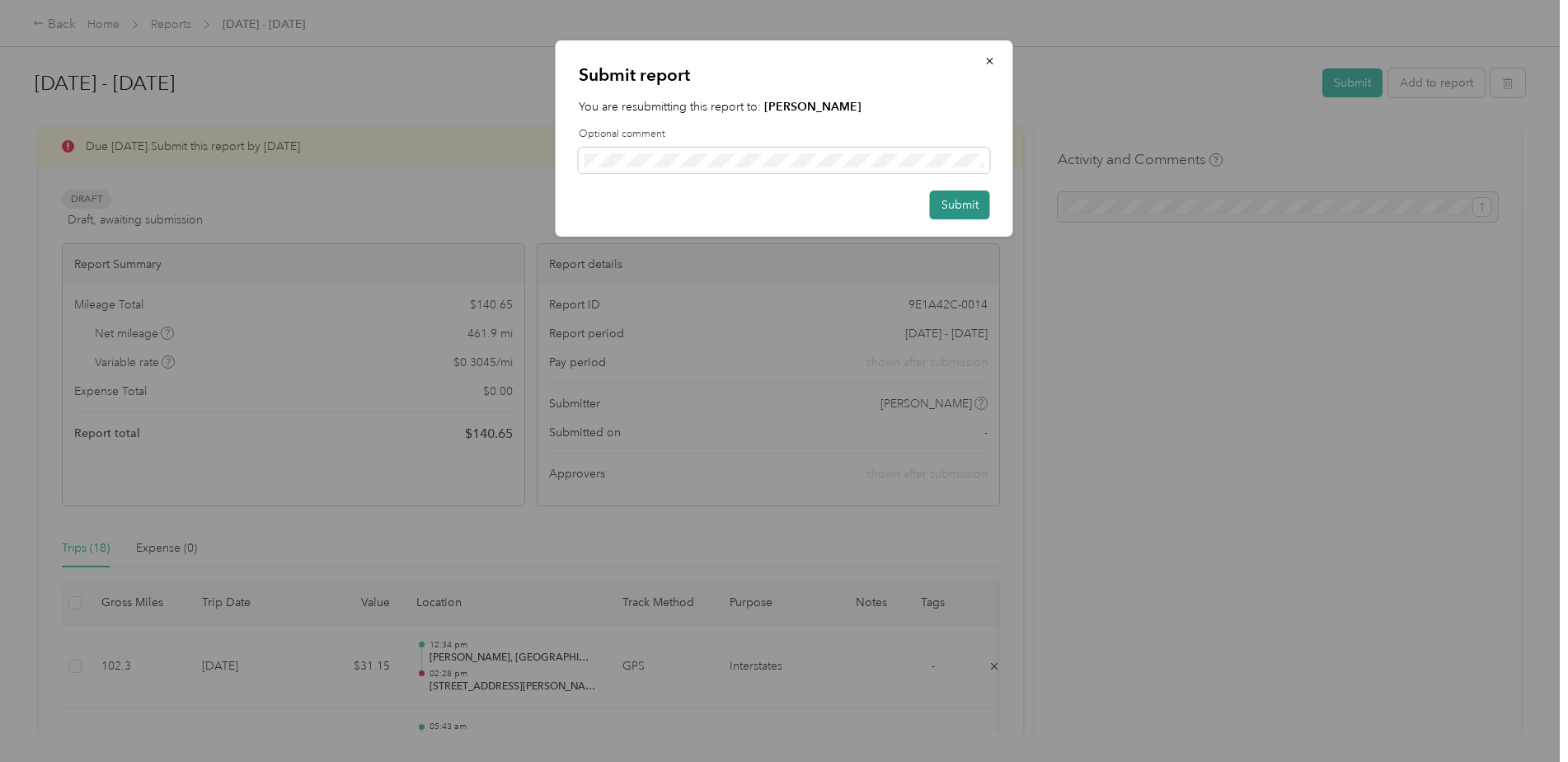
click at [987, 209] on button "Submit" at bounding box center [959, 205] width 60 height 29
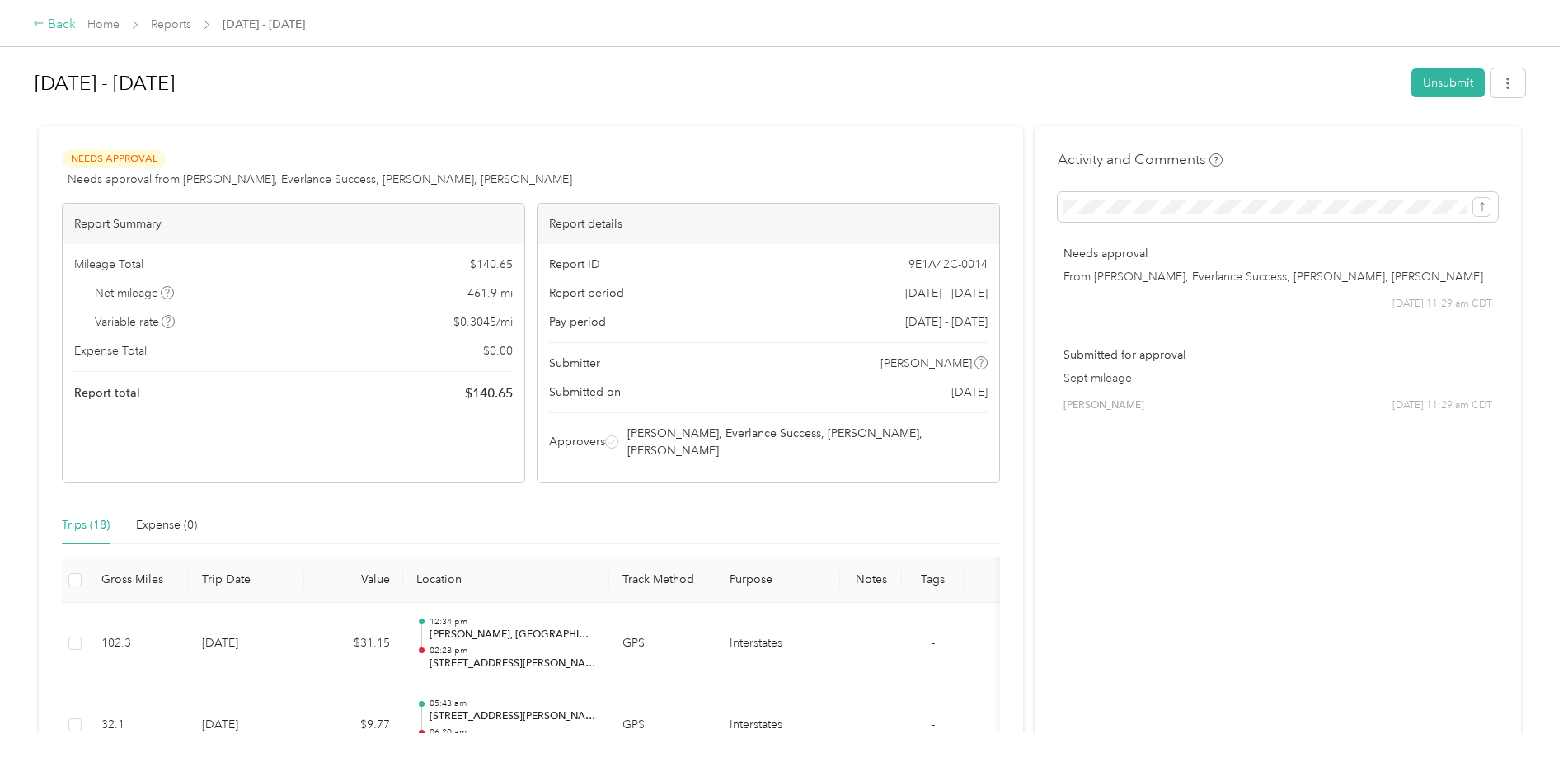
click at [52, 21] on div "Back" at bounding box center [54, 25] width 43 height 20
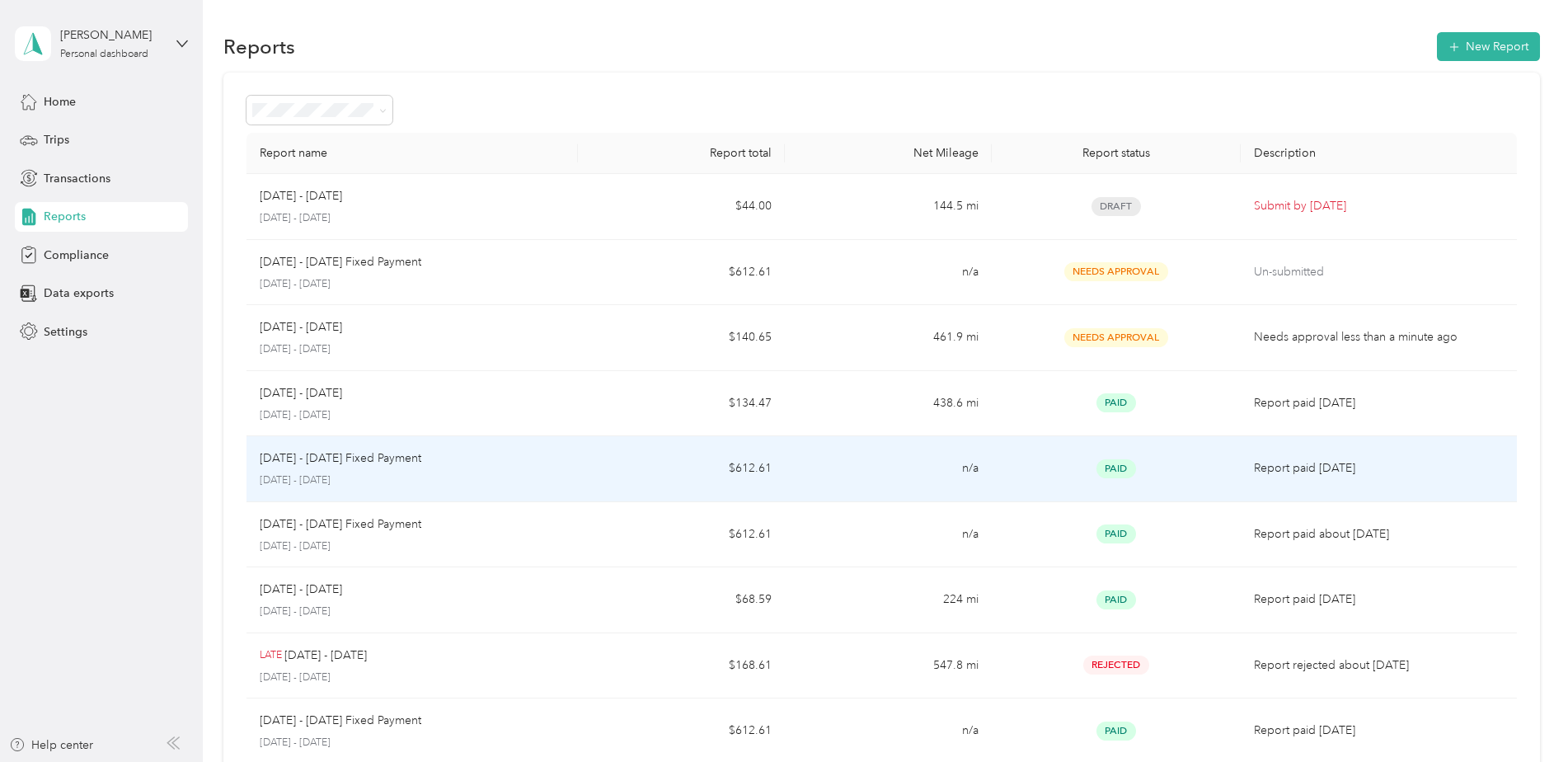
scroll to position [248, 0]
